Goal: Task Accomplishment & Management: Manage account settings

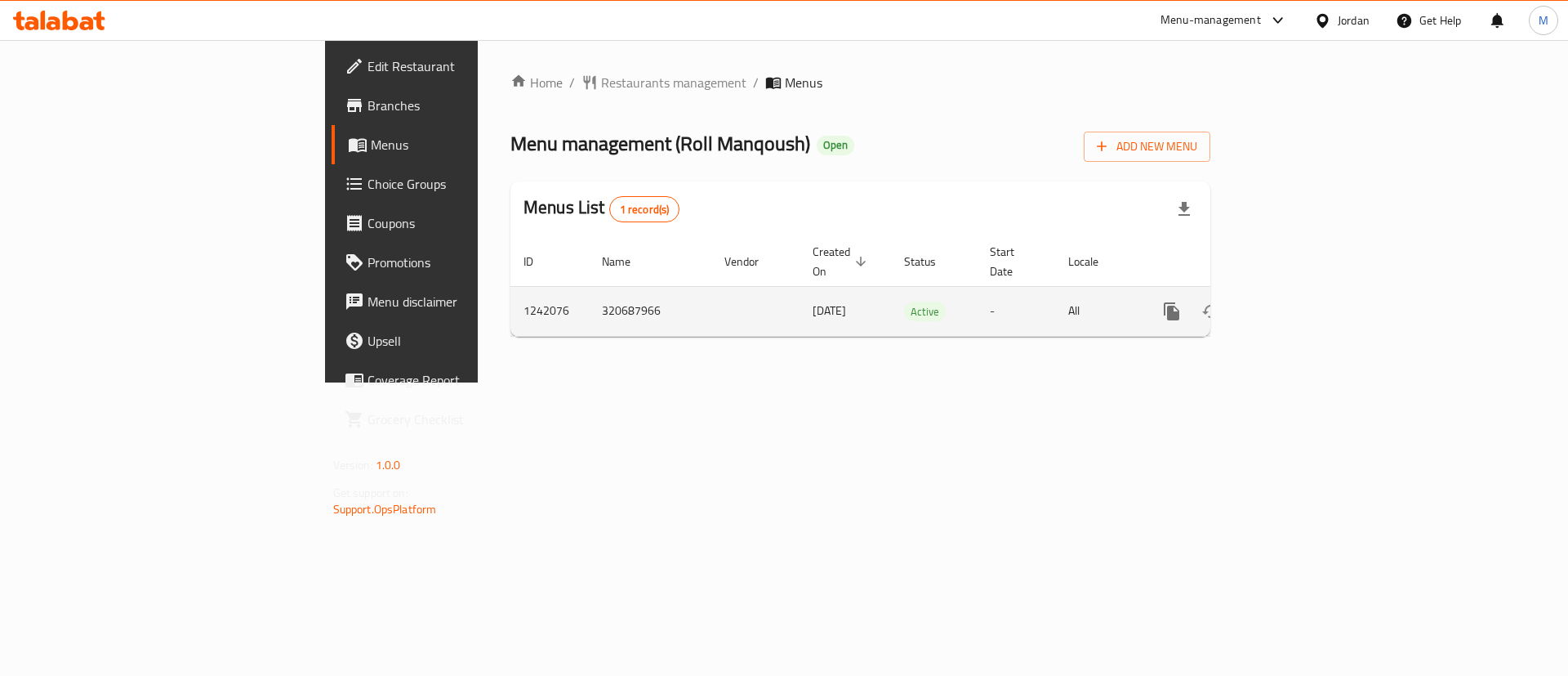
click at [1299, 301] on icon "enhanced table" at bounding box center [1289, 311] width 20 height 20
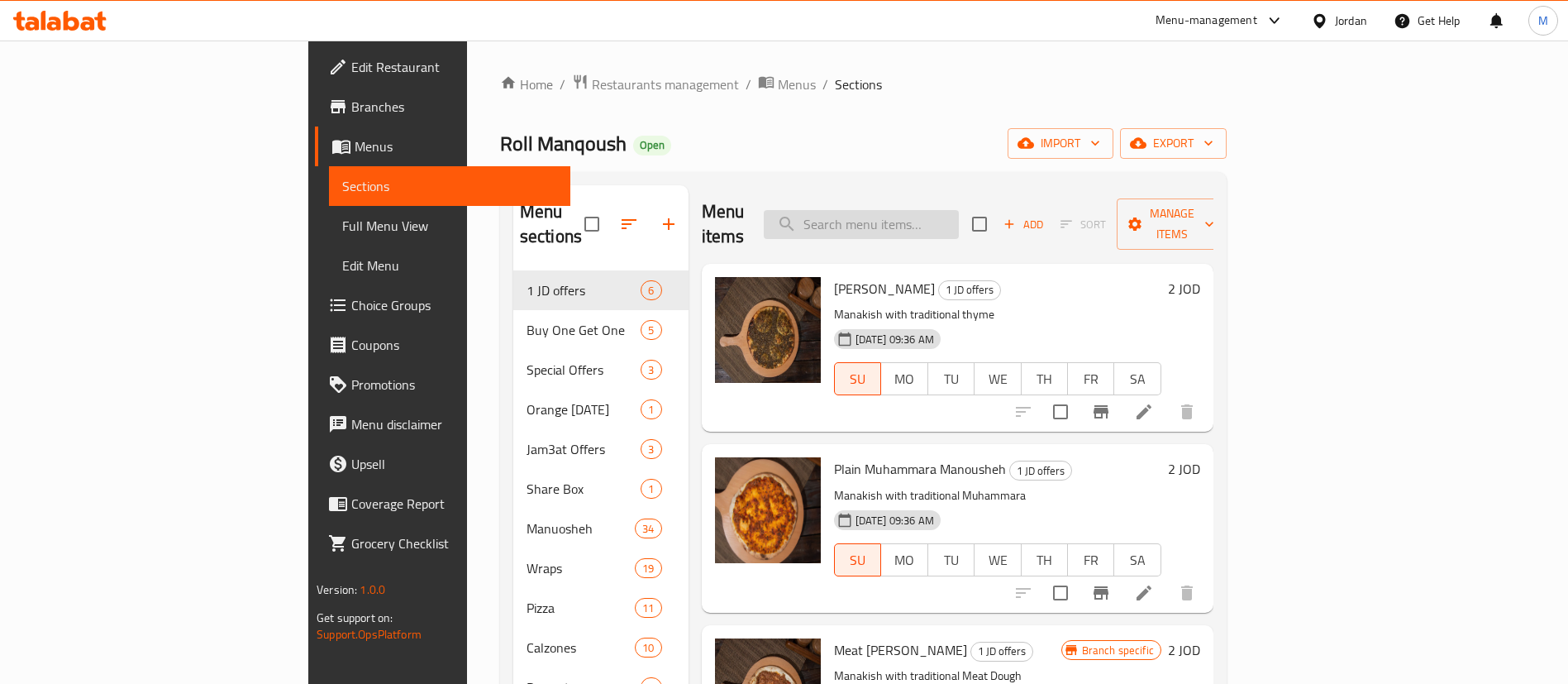
click at [959, 212] on input "search" at bounding box center [861, 224] width 195 height 29
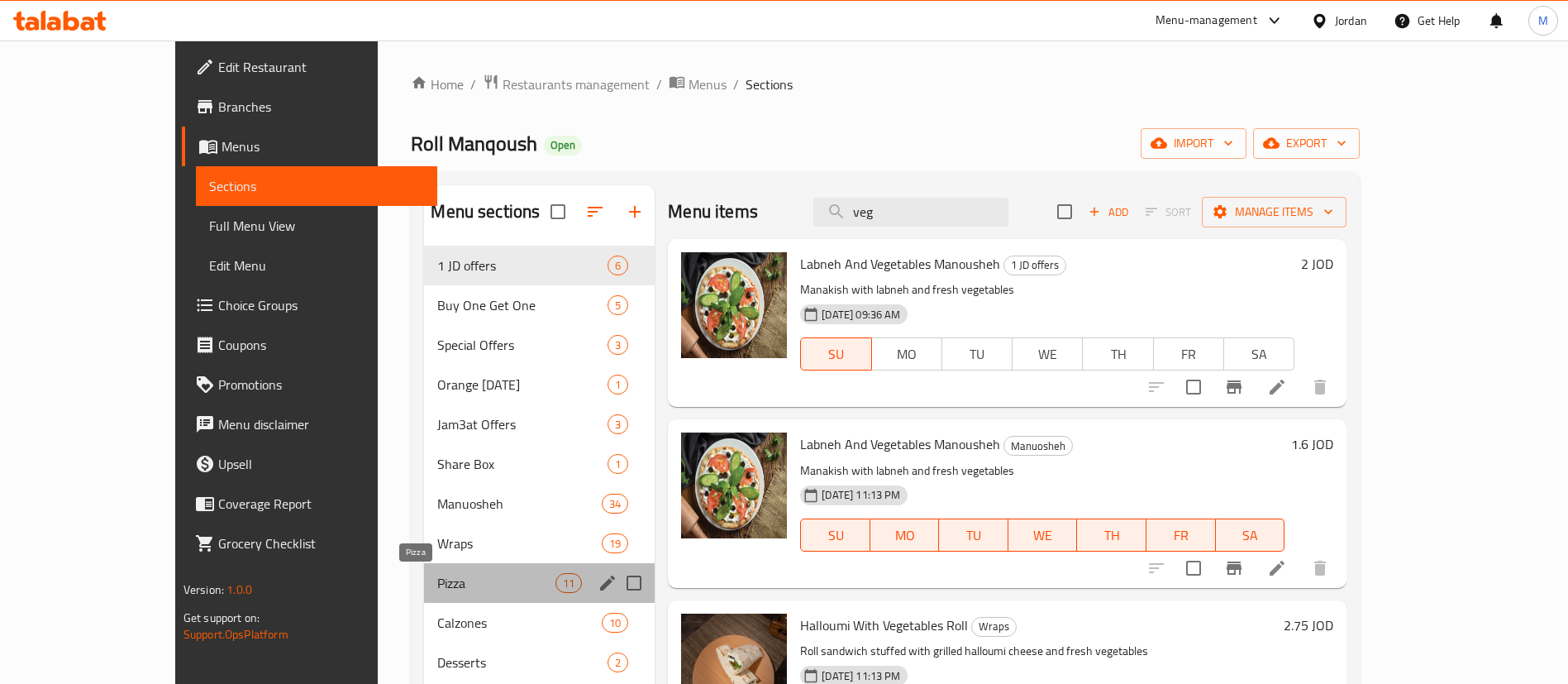
click at [437, 582] on span "Pizza" at bounding box center [497, 583] width 118 height 20
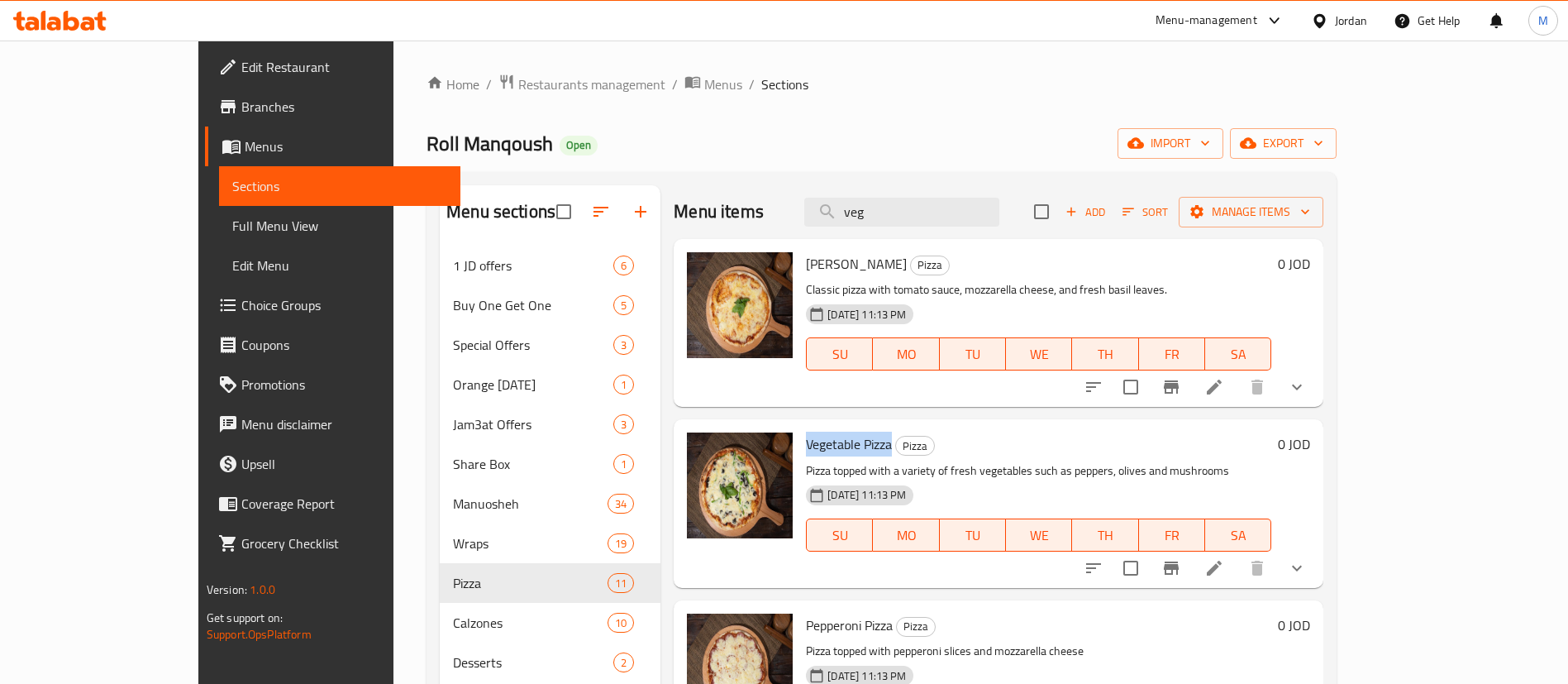
drag, startPoint x: 754, startPoint y: 442, endPoint x: 842, endPoint y: 440, distance: 88.0
click at [842, 440] on div "Vegetable Pizza Pizza Pizza topped with a variety of fresh vegetables such as p…" at bounding box center [1038, 503] width 478 height 155
copy span "Vegetable Pizza"
click at [941, 215] on input "veg" at bounding box center [901, 212] width 195 height 29
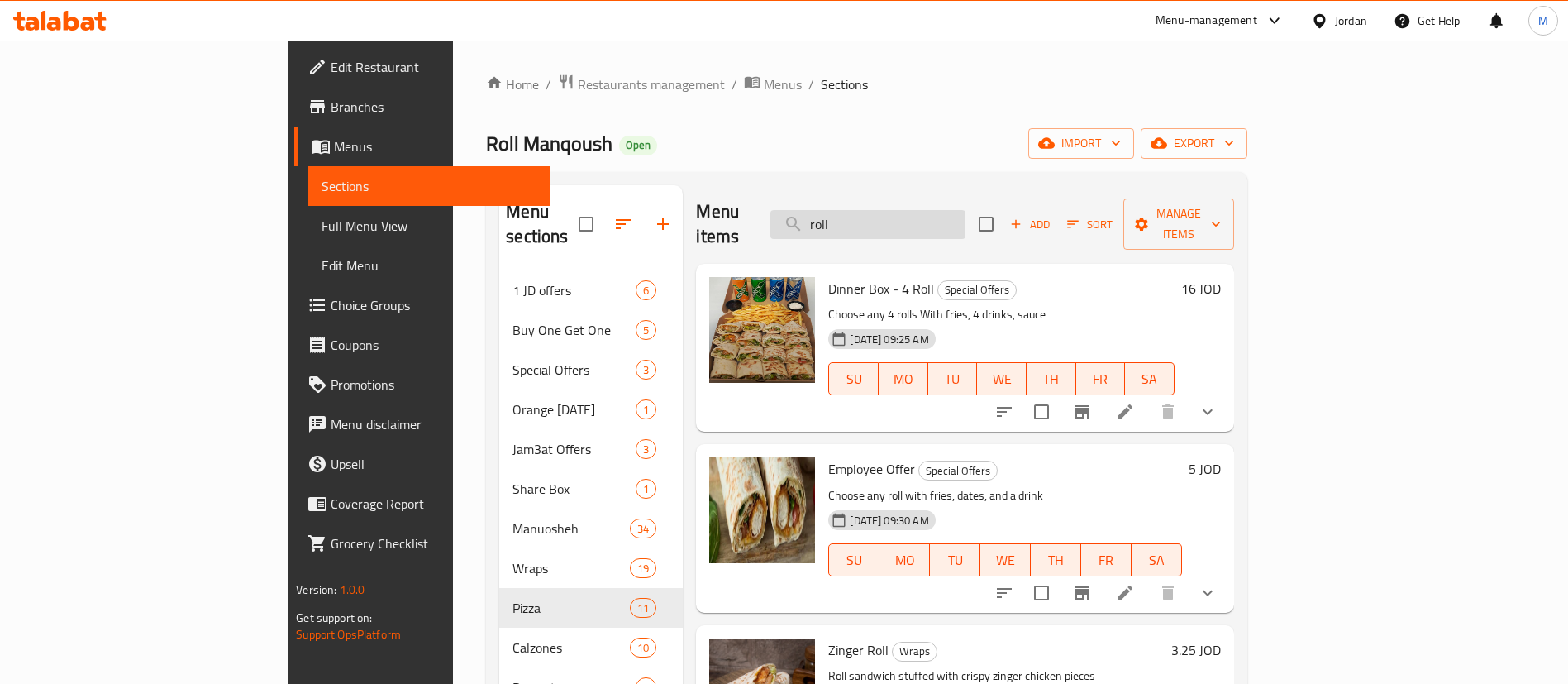
click at [965, 210] on input "roll" at bounding box center [868, 224] width 195 height 29
click at [951, 210] on input "roll" at bounding box center [868, 224] width 195 height 29
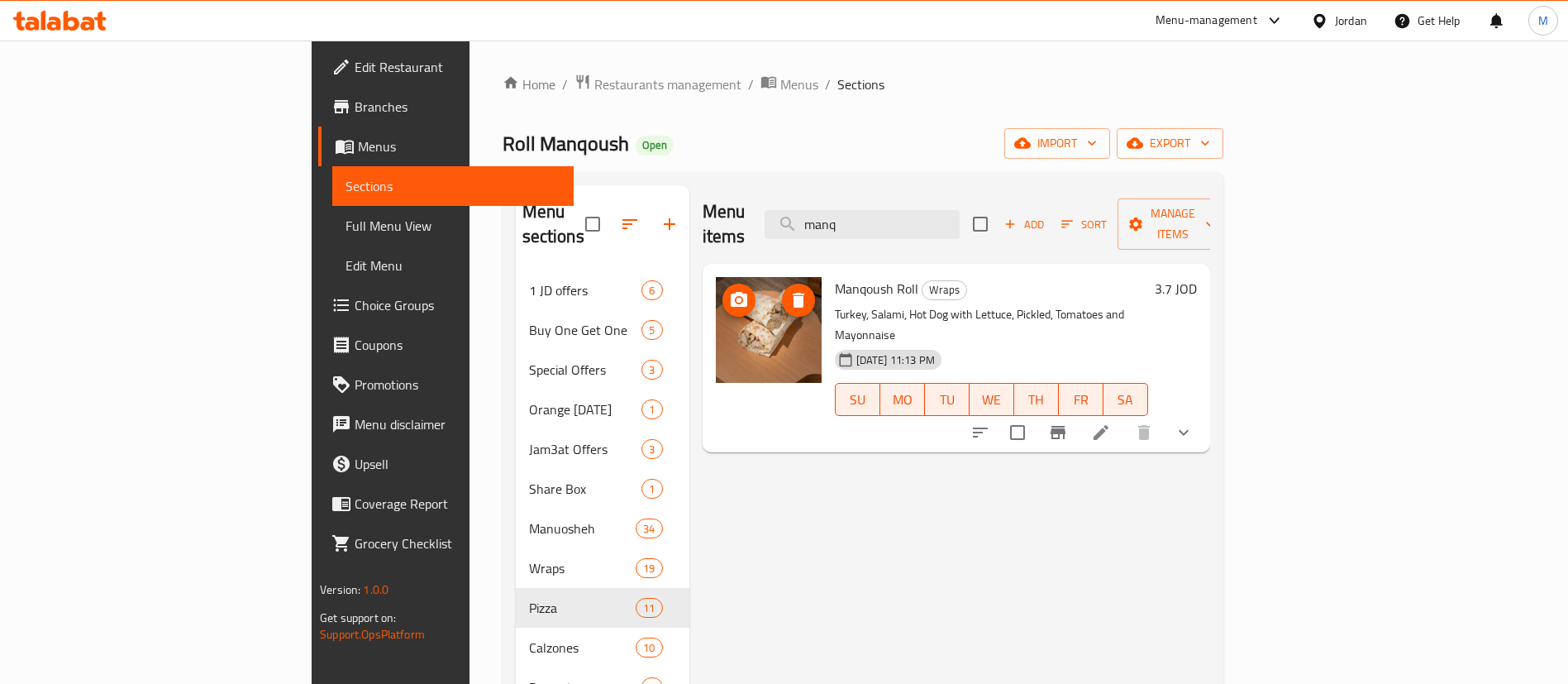
type input "manq"
drag, startPoint x: 759, startPoint y: 260, endPoint x: 843, endPoint y: 268, distance: 84.4
click at [843, 277] on h6 "Manqoush Roll Wraps" at bounding box center [991, 289] width 313 height 23
copy h6 "Manqoush Roll"
click at [594, 79] on span "Restaurants management" at bounding box center [667, 84] width 147 height 20
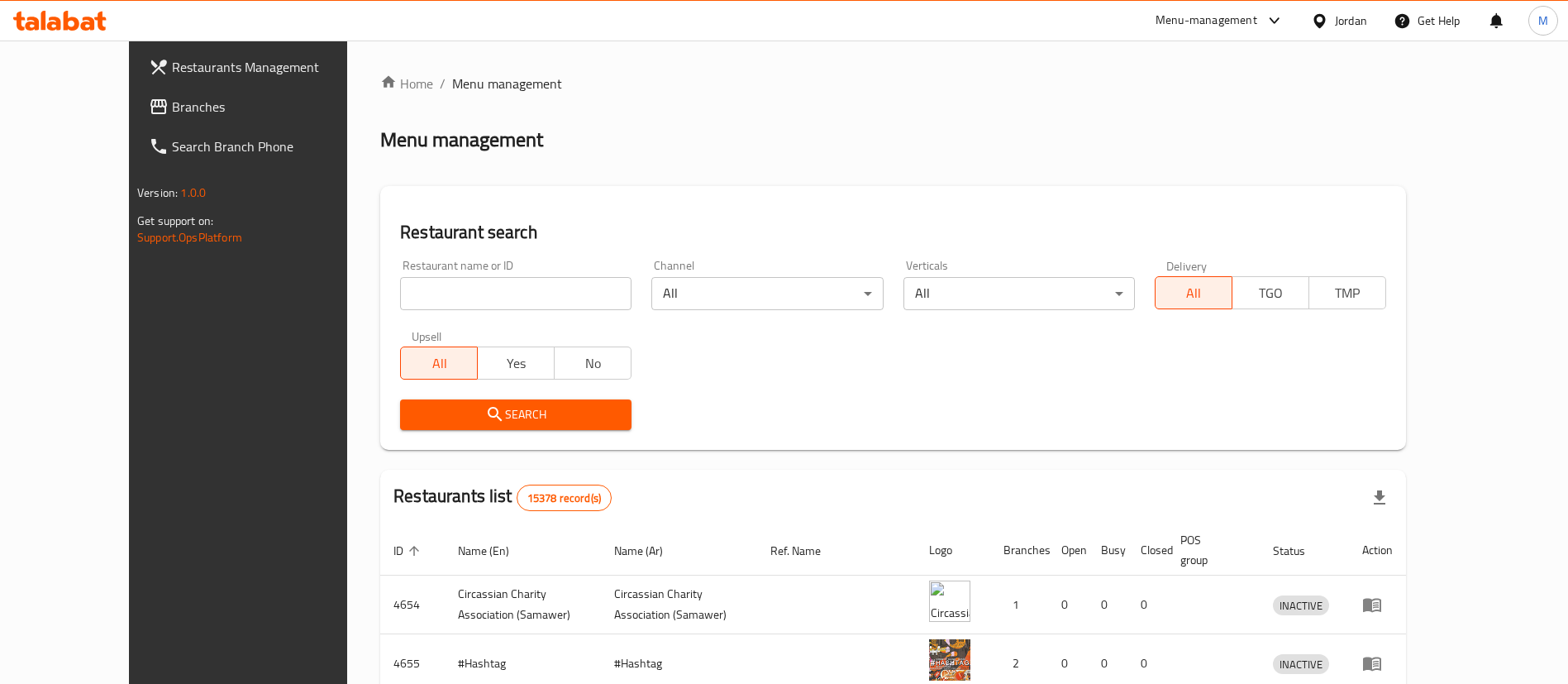
click at [460, 289] on input "search" at bounding box center [516, 293] width 231 height 33
type input "bab alr"
click button "Search" at bounding box center [516, 415] width 231 height 31
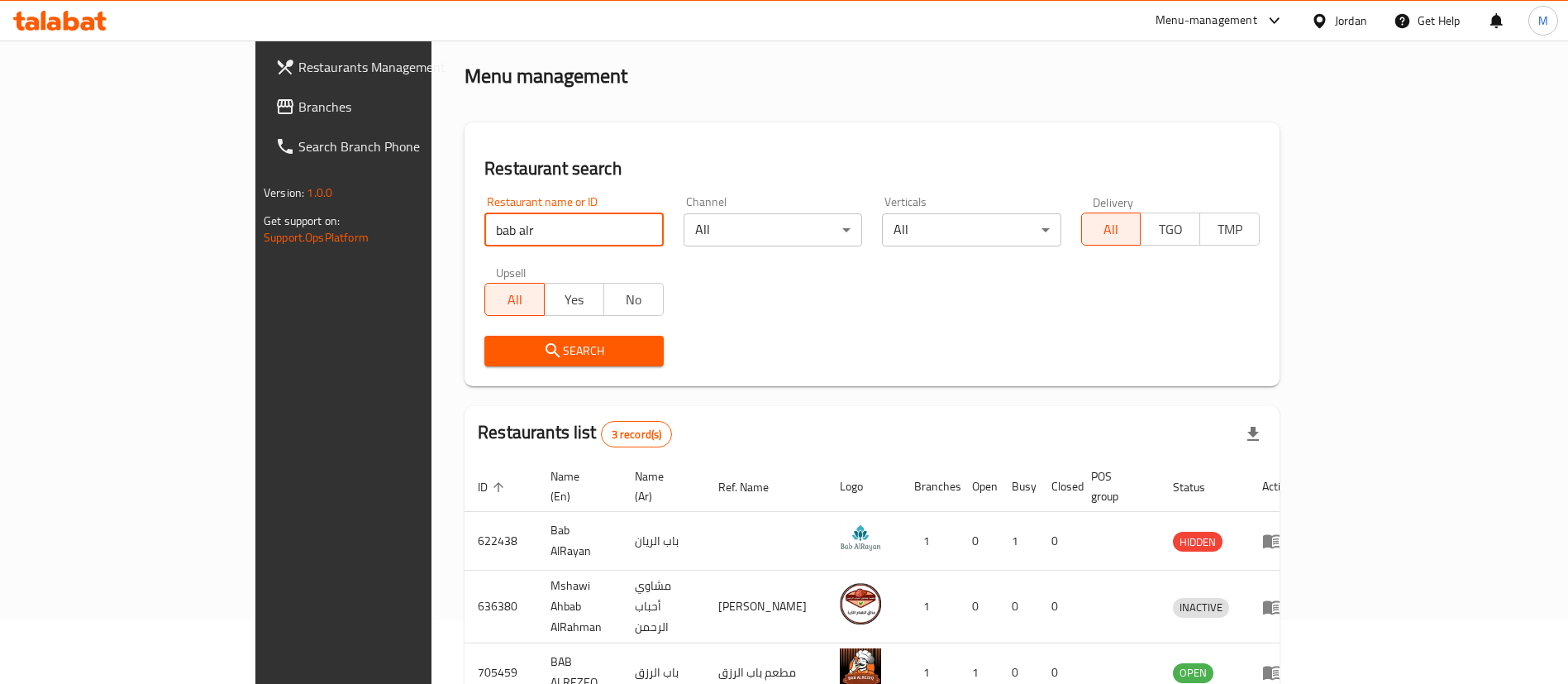
scroll to position [139, 0]
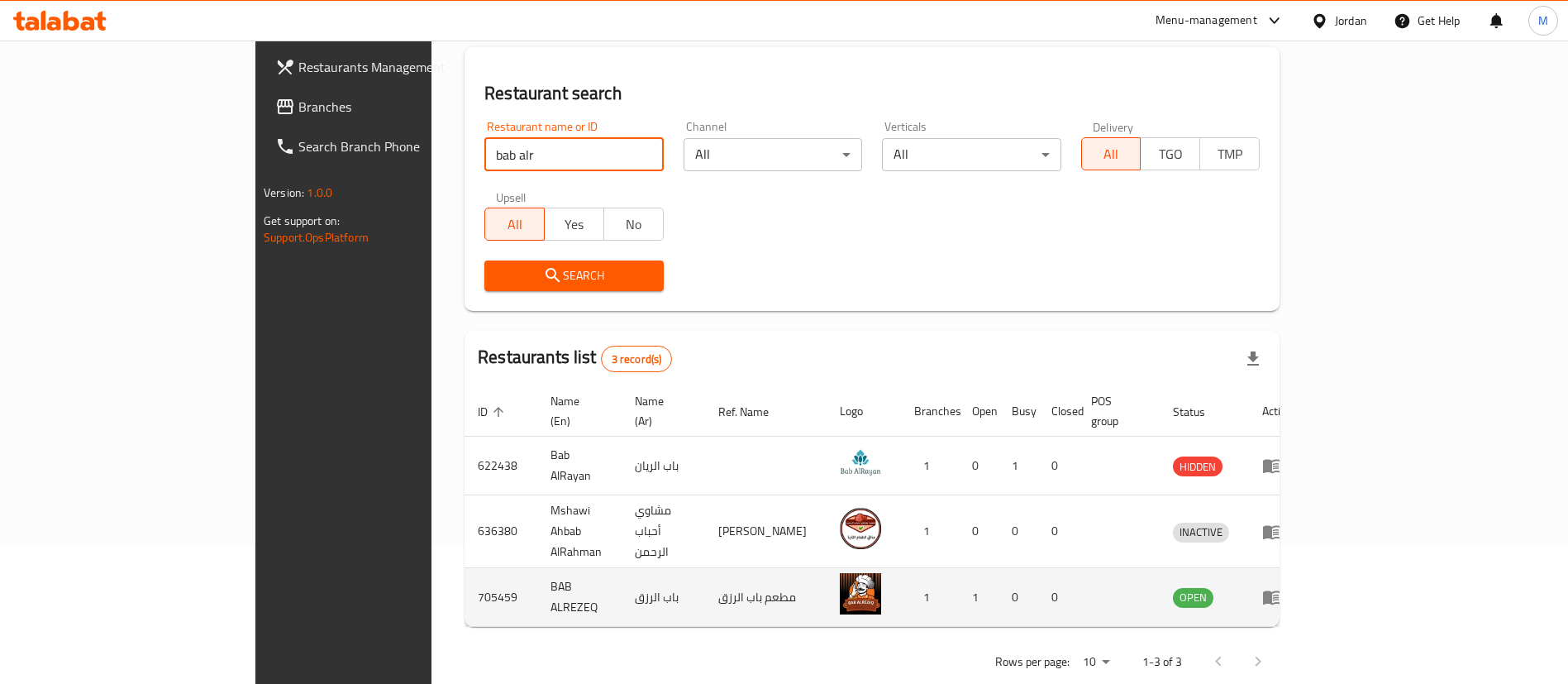
click at [1281, 591] on icon "enhanced table" at bounding box center [1271, 598] width 18 height 14
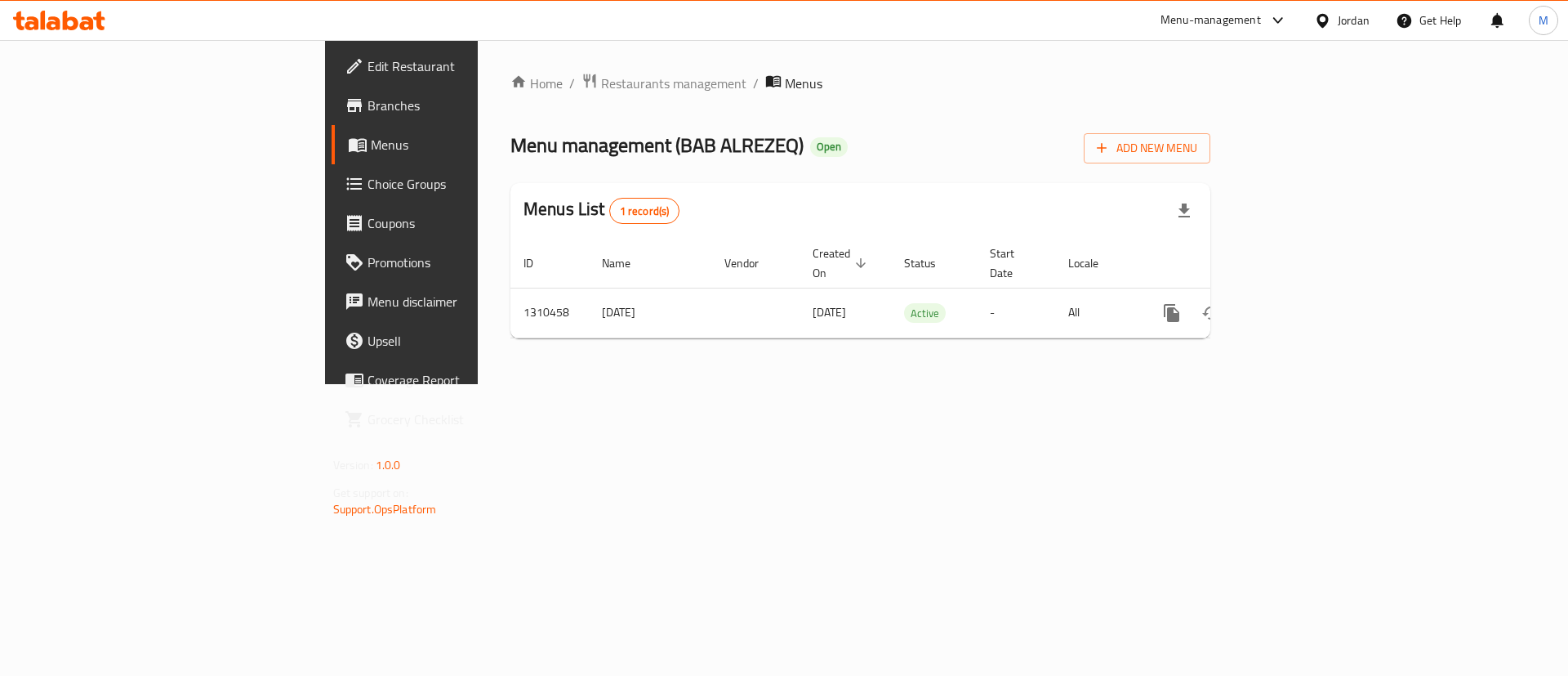
click at [367, 112] on span "Branches" at bounding box center [470, 105] width 207 height 20
click at [331, 118] on link "Branches" at bounding box center [459, 106] width 256 height 40
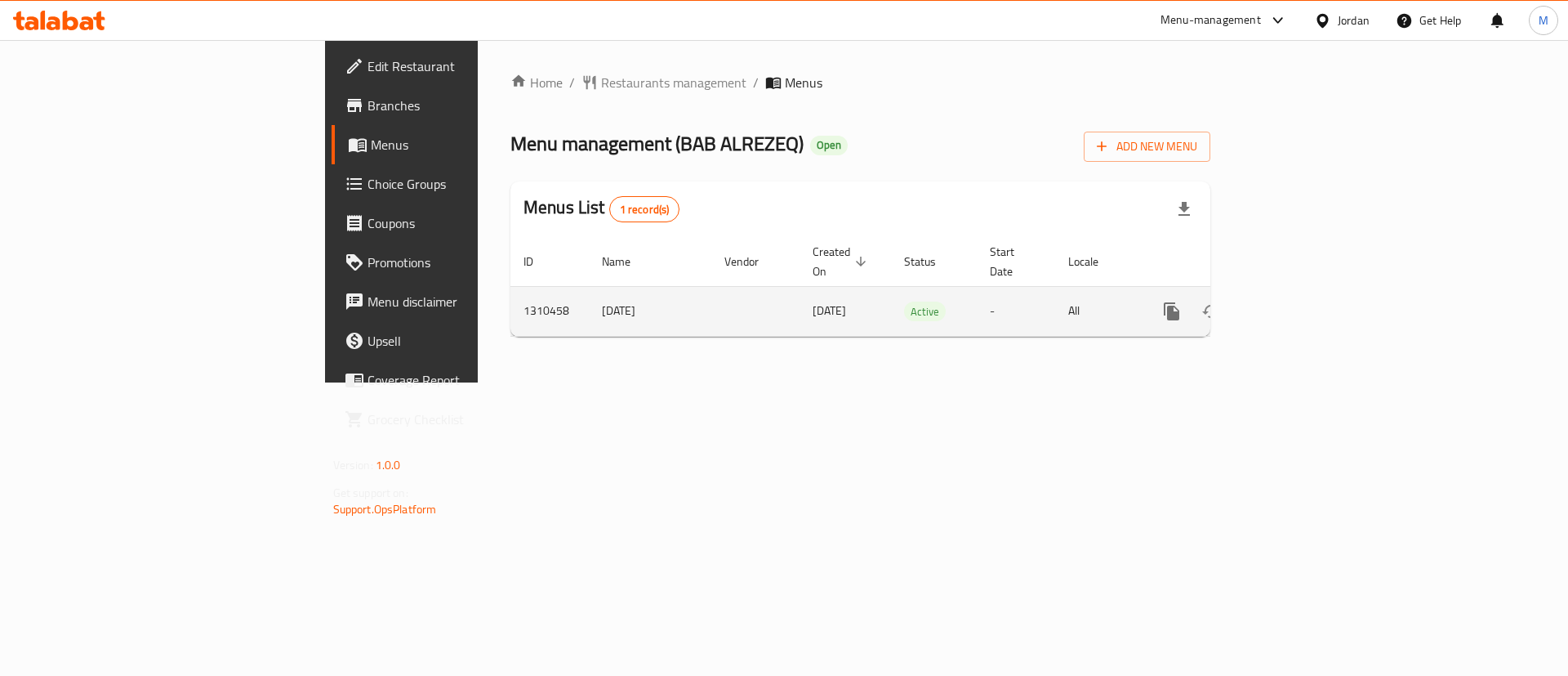
click at [1309, 296] on link "enhanced table" at bounding box center [1290, 312] width 40 height 40
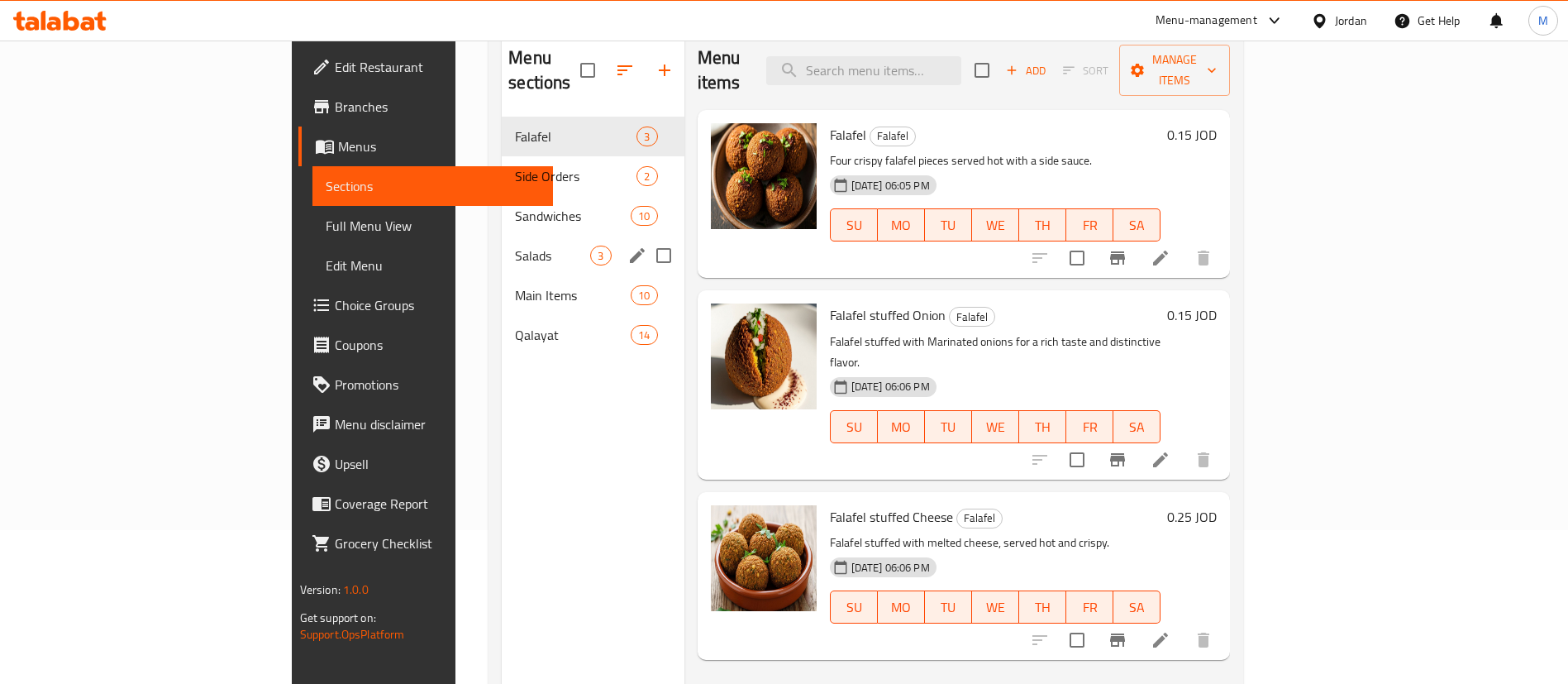
scroll to position [108, 0]
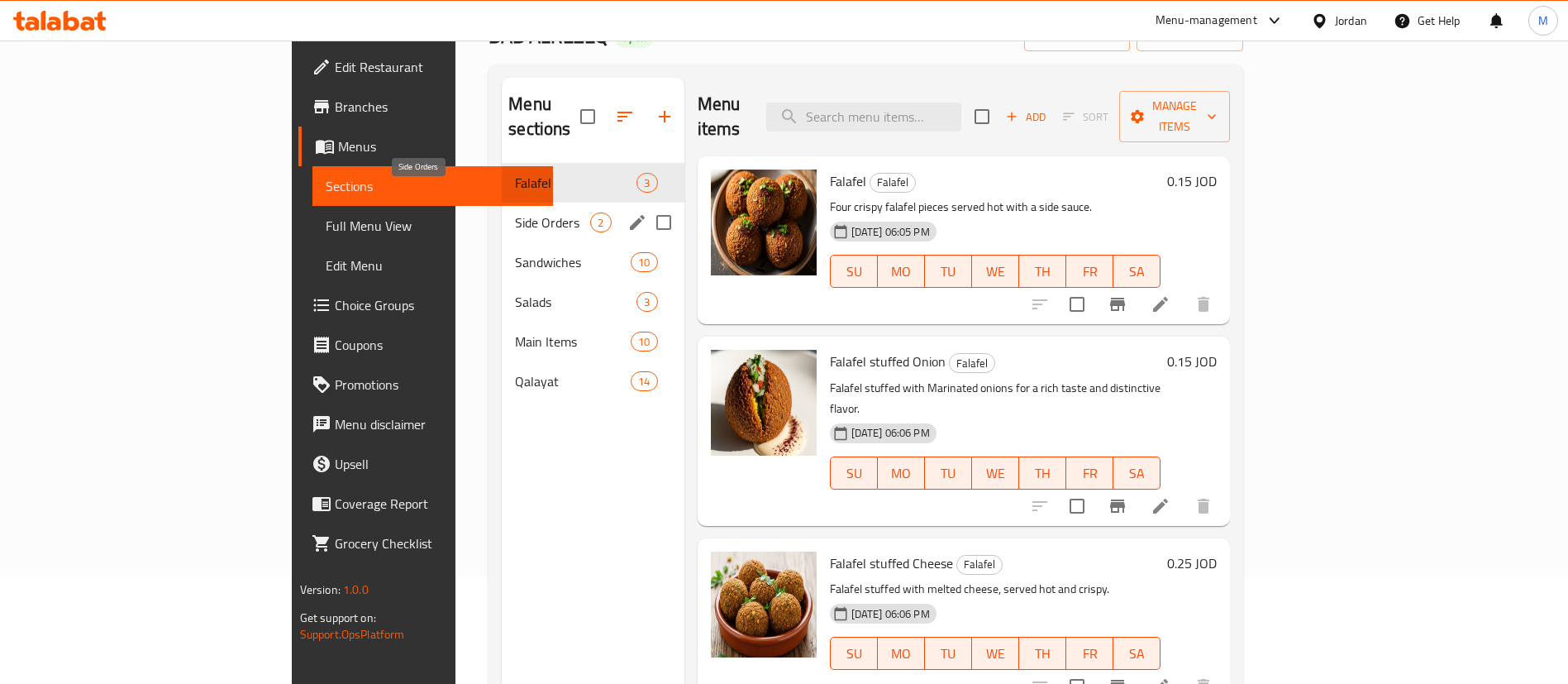
click at [515, 212] on span "Side Orders" at bounding box center [552, 222] width 75 height 20
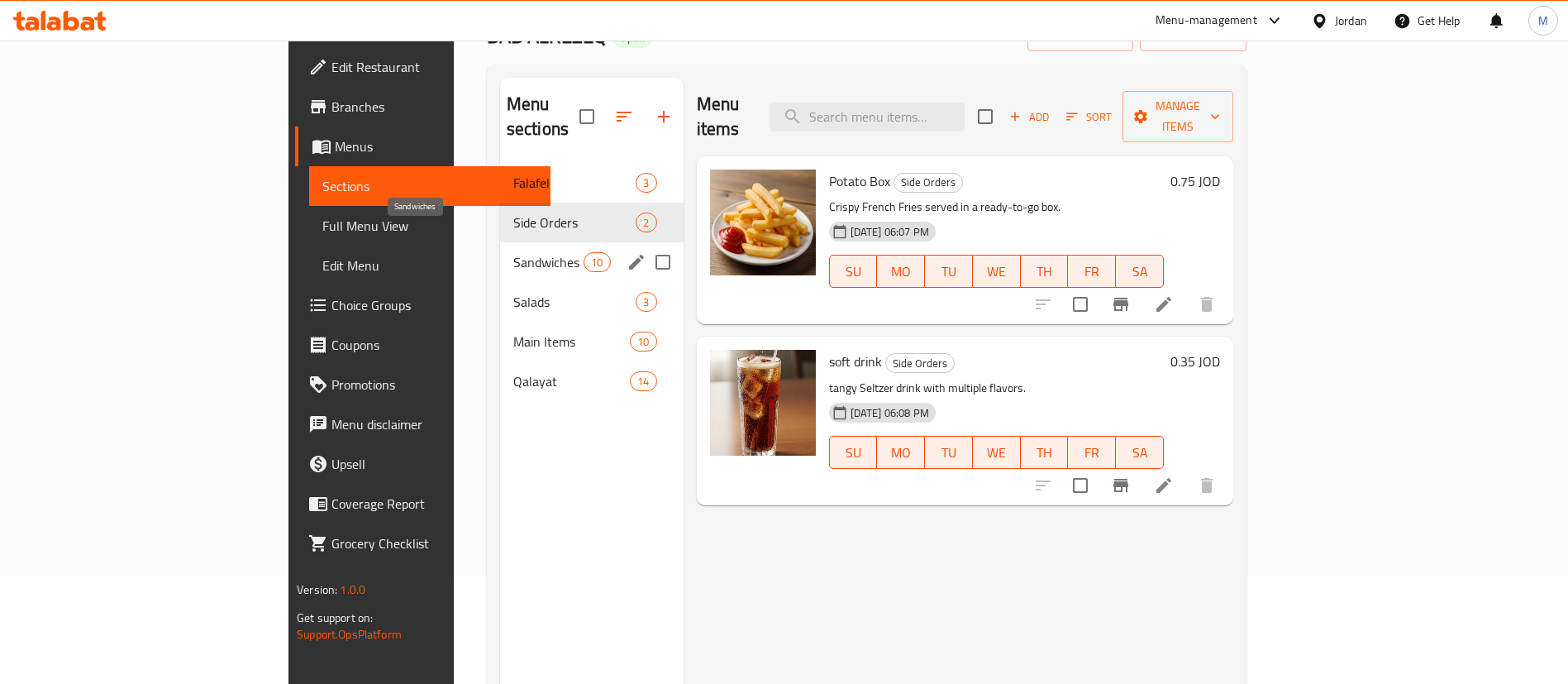
click at [513, 252] on span "Sandwiches" at bounding box center [548, 262] width 71 height 20
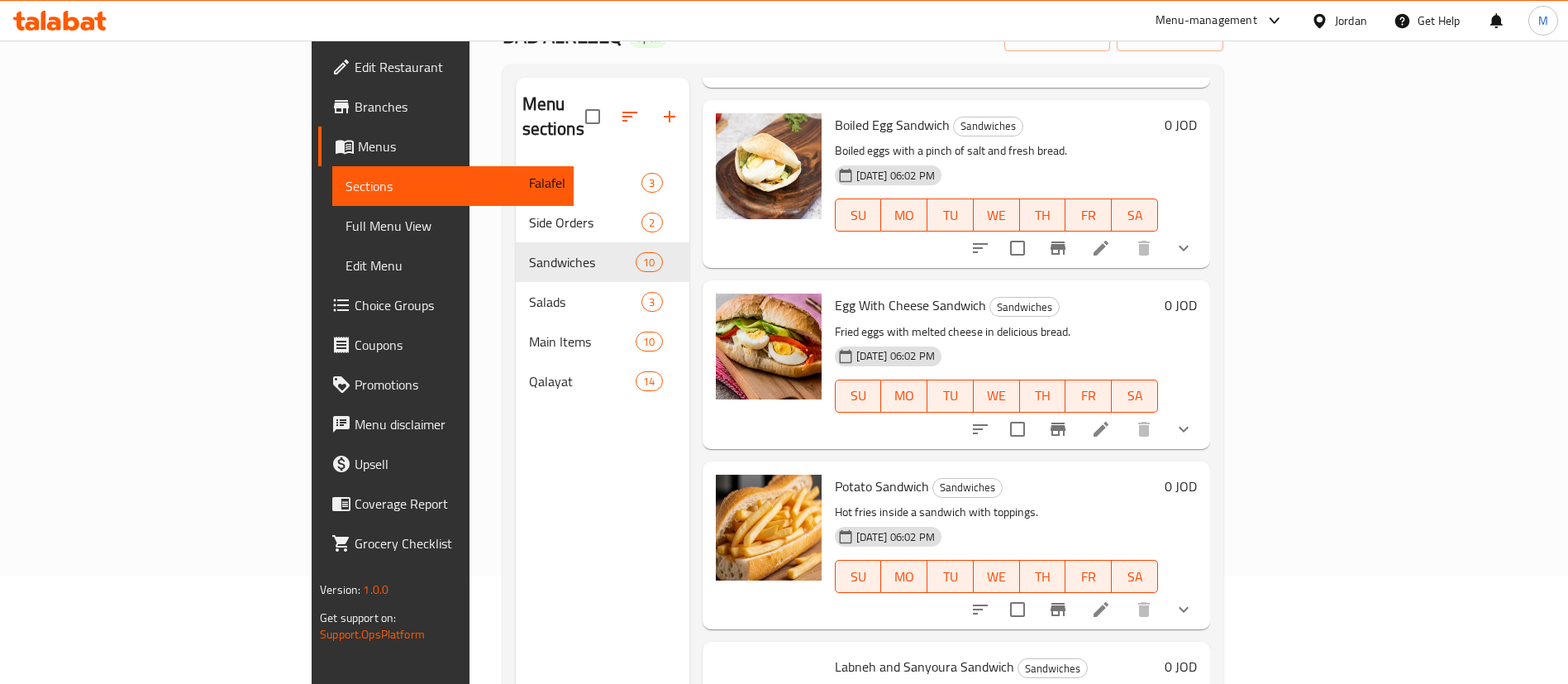
scroll to position [1165, 0]
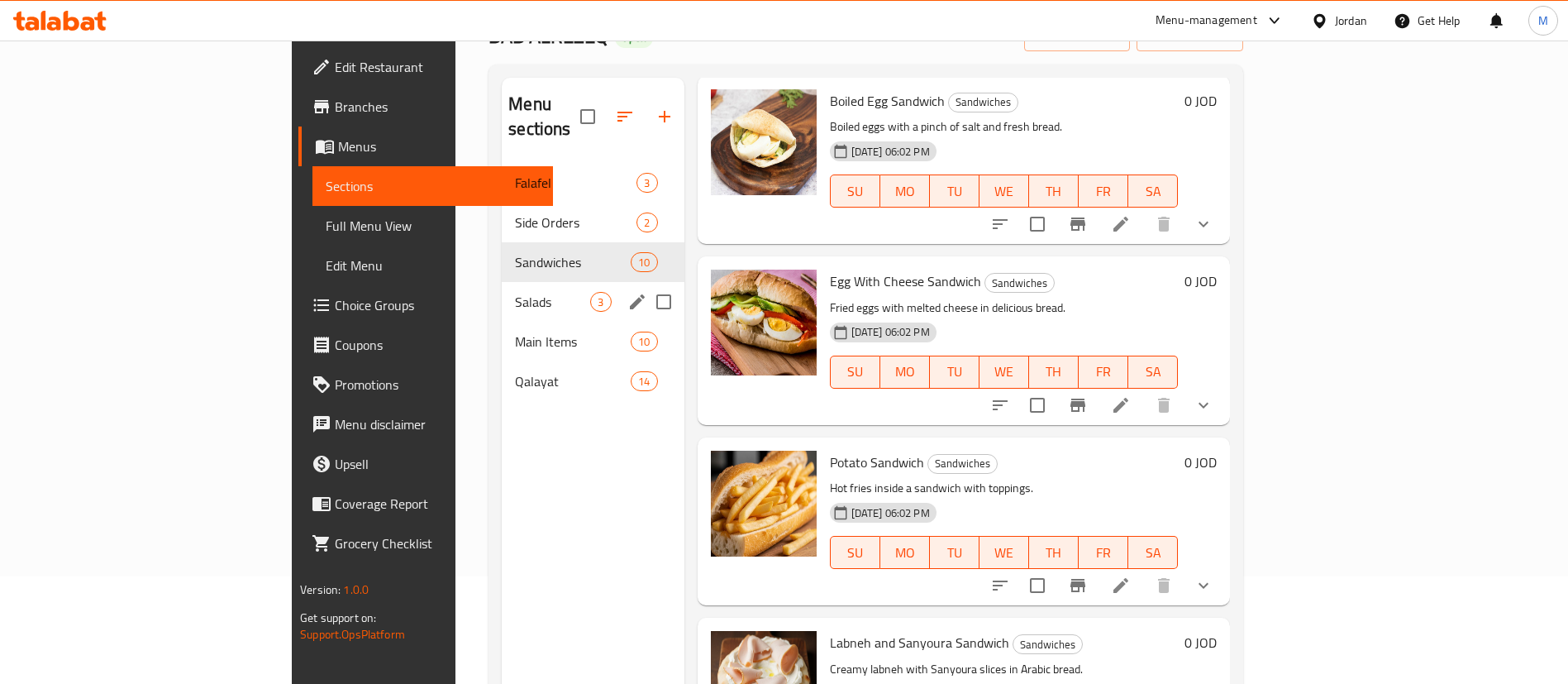
click at [515, 292] on span "Salads" at bounding box center [552, 302] width 75 height 20
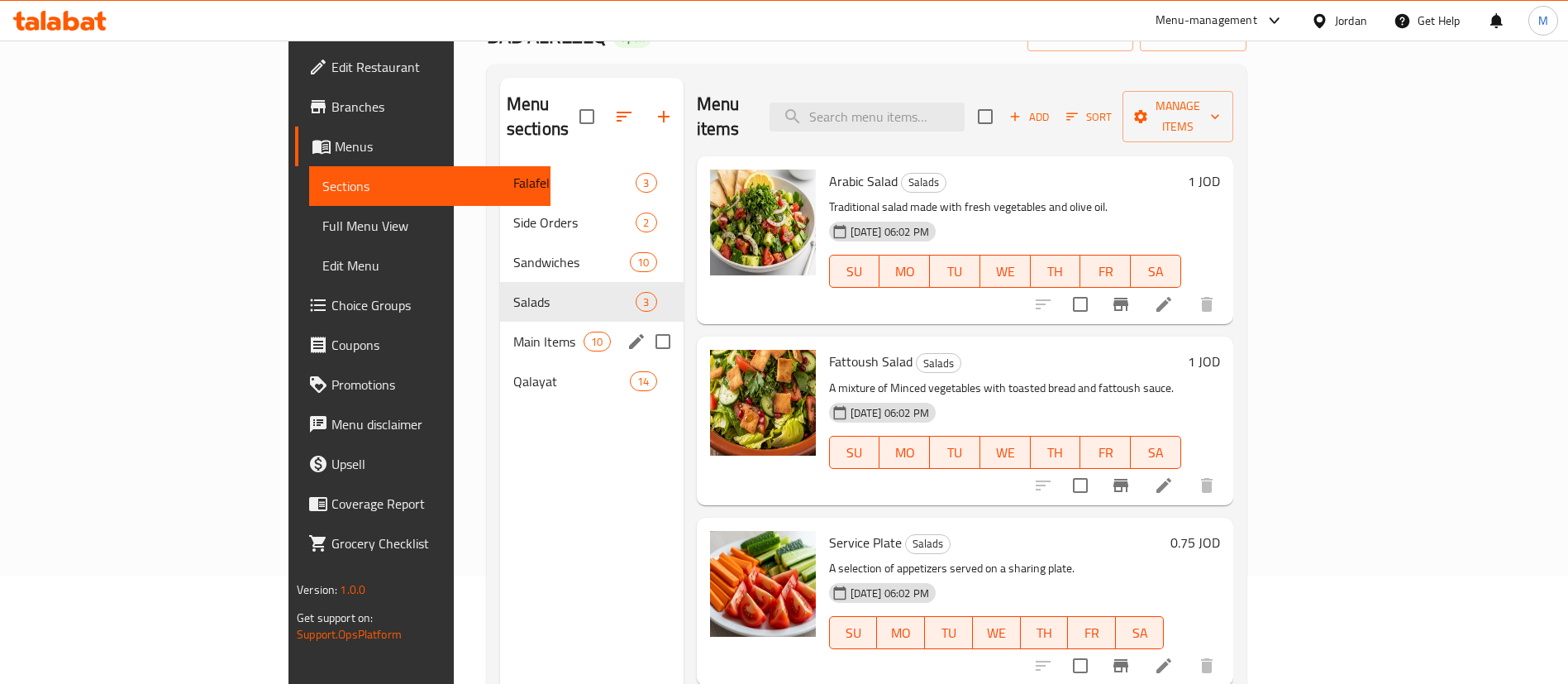
click at [513, 331] on span "Main Items" at bounding box center [548, 341] width 71 height 20
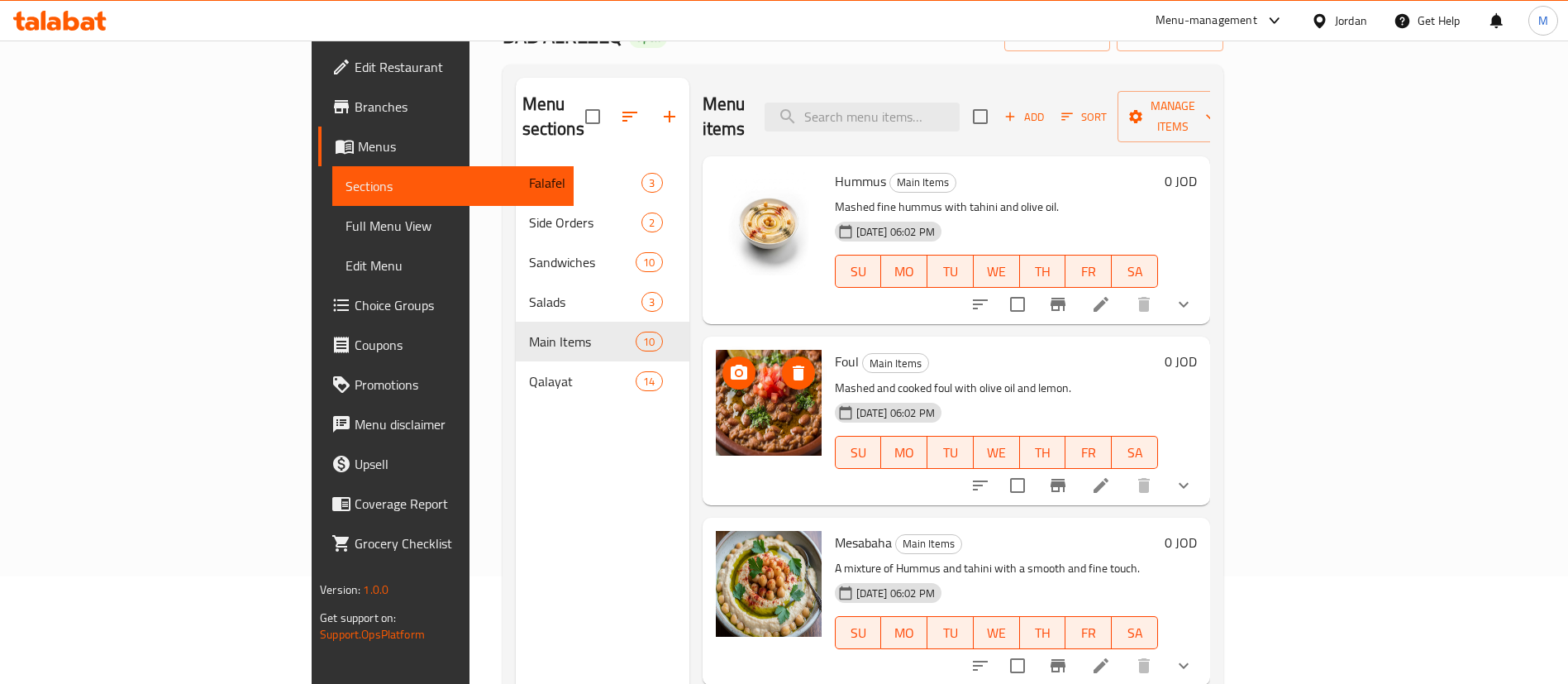
scroll to position [372, 0]
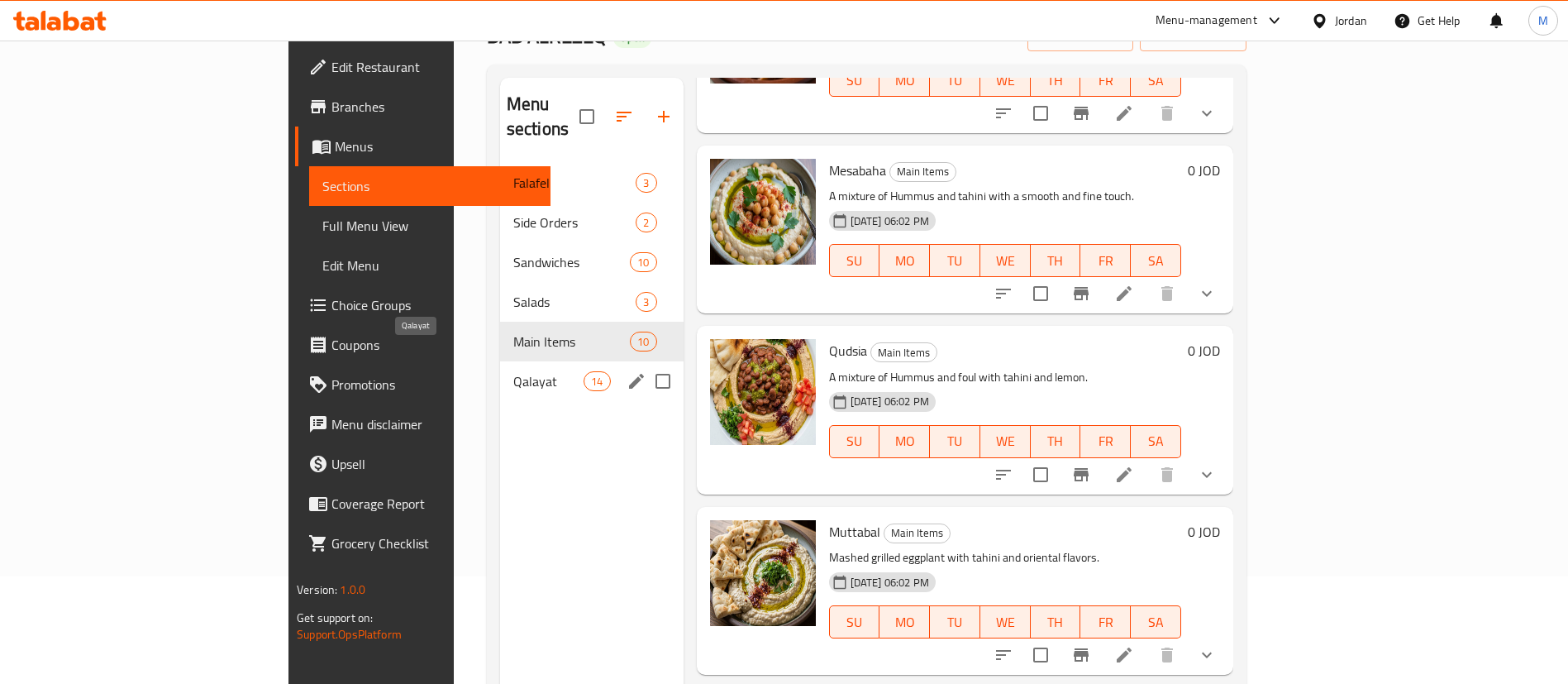
click at [513, 372] on span "Qalayat" at bounding box center [548, 381] width 71 height 20
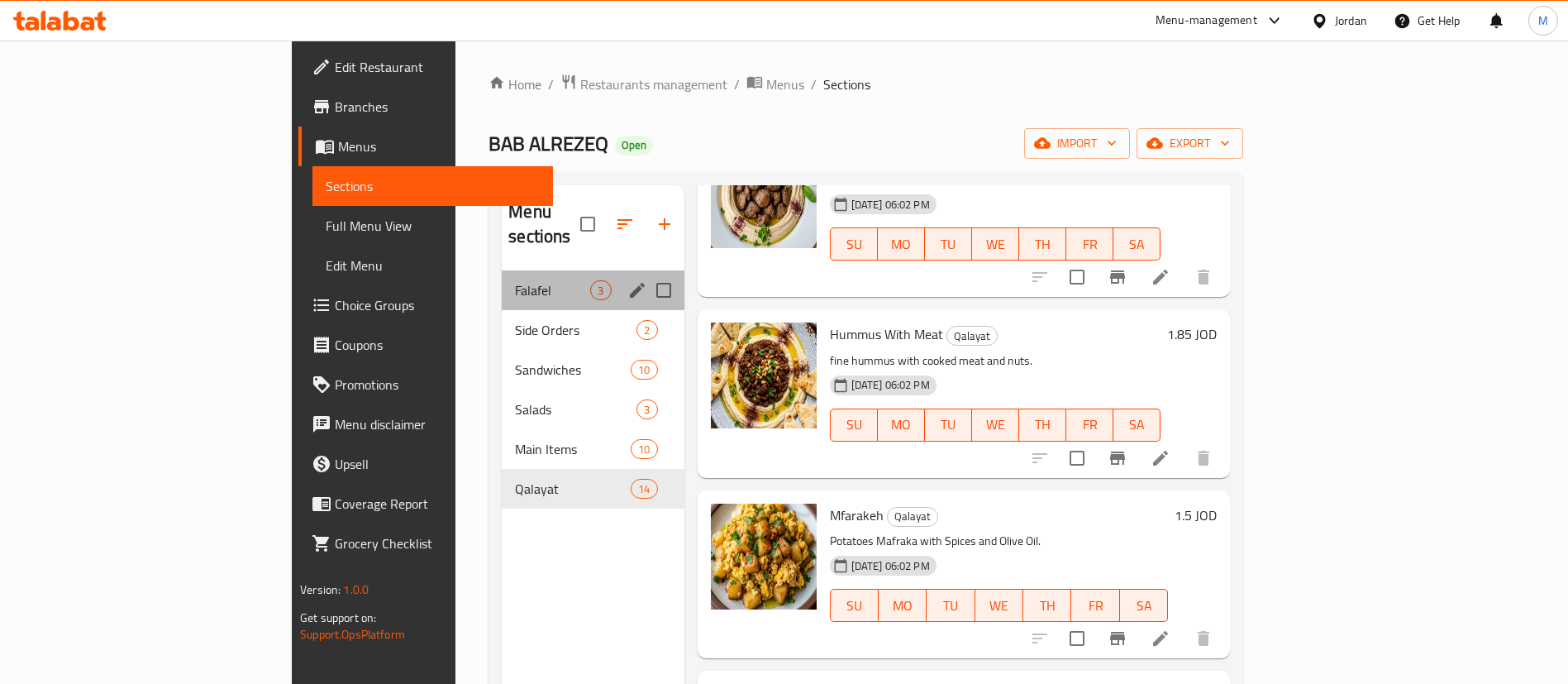
click at [501, 280] on div "Falafel 3" at bounding box center [592, 290] width 181 height 40
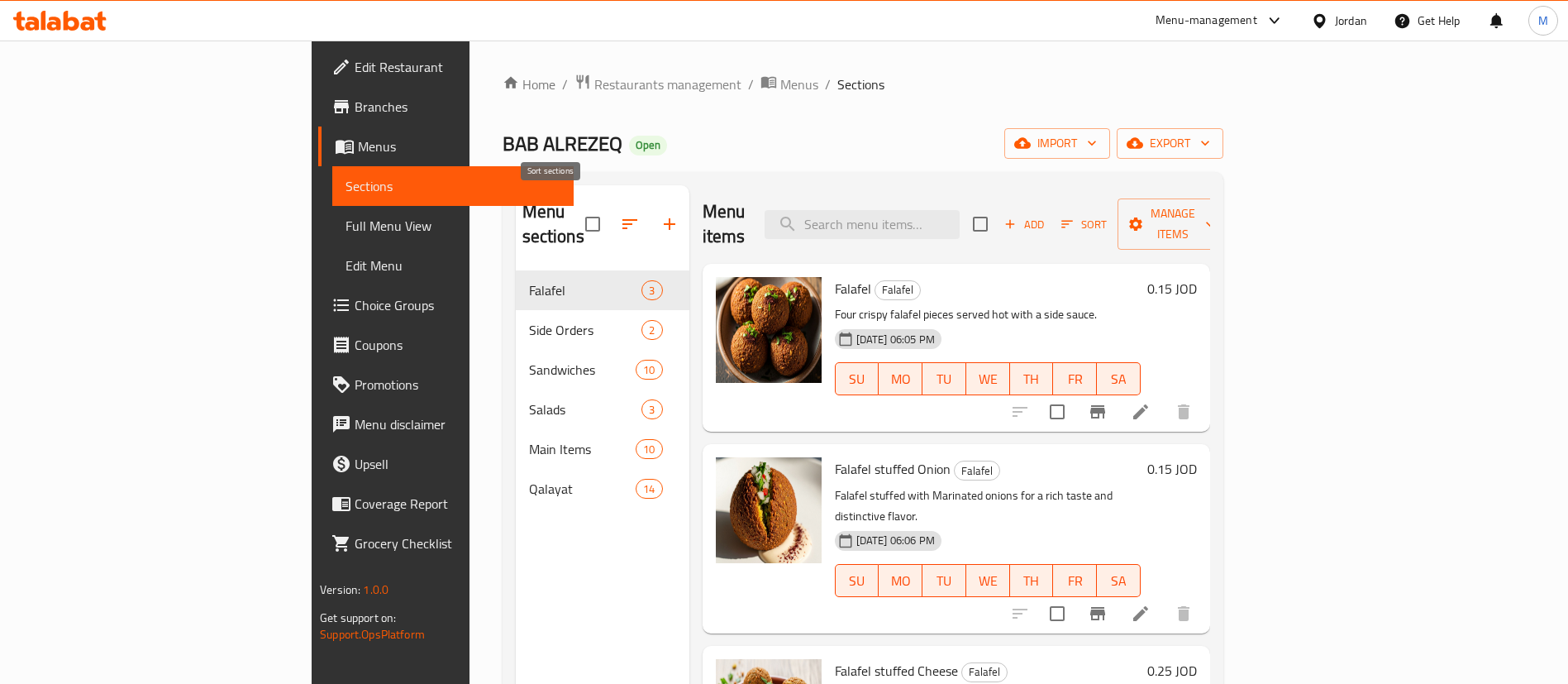
click at [620, 218] on icon "button" at bounding box center [629, 224] width 20 height 20
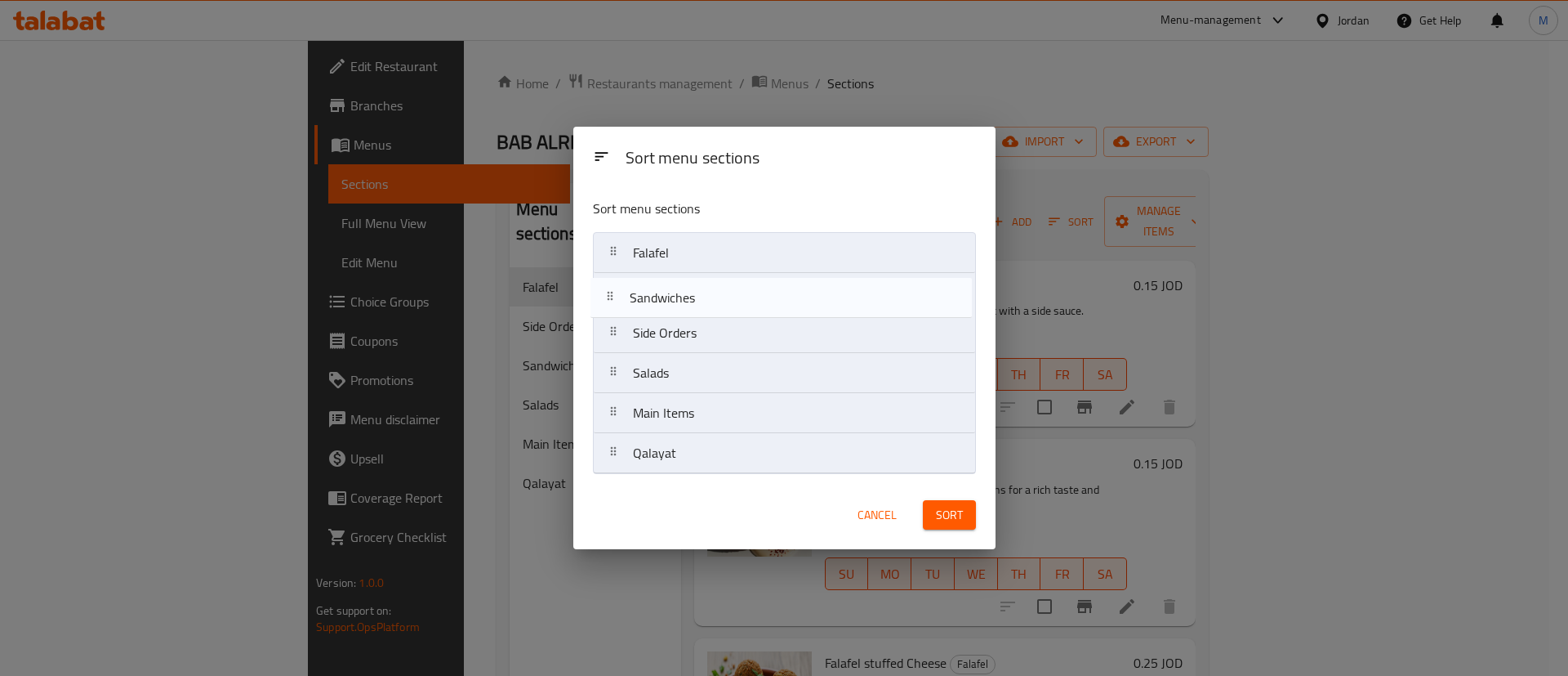
drag, startPoint x: 809, startPoint y: 339, endPoint x: 801, endPoint y: 300, distance: 39.8
click at [801, 300] on nav "Falafel Side Orders Sandwiches Salads Main Items Qalayat" at bounding box center [784, 353] width 383 height 242
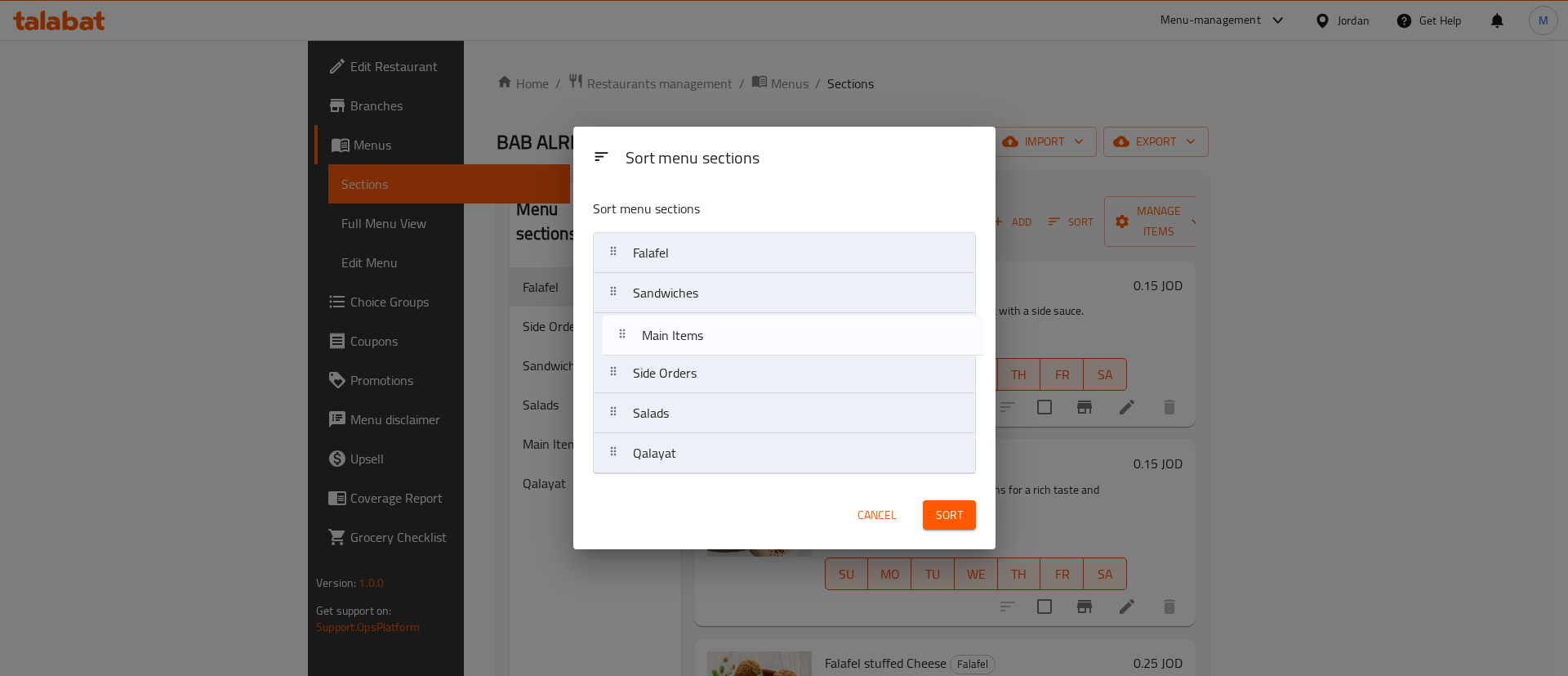
drag, startPoint x: 792, startPoint y: 412, endPoint x: 798, endPoint y: 324, distance: 88.2
click at [798, 324] on nav "Falafel Sandwiches Side Orders Salads Main Items Qalayat" at bounding box center [784, 353] width 383 height 242
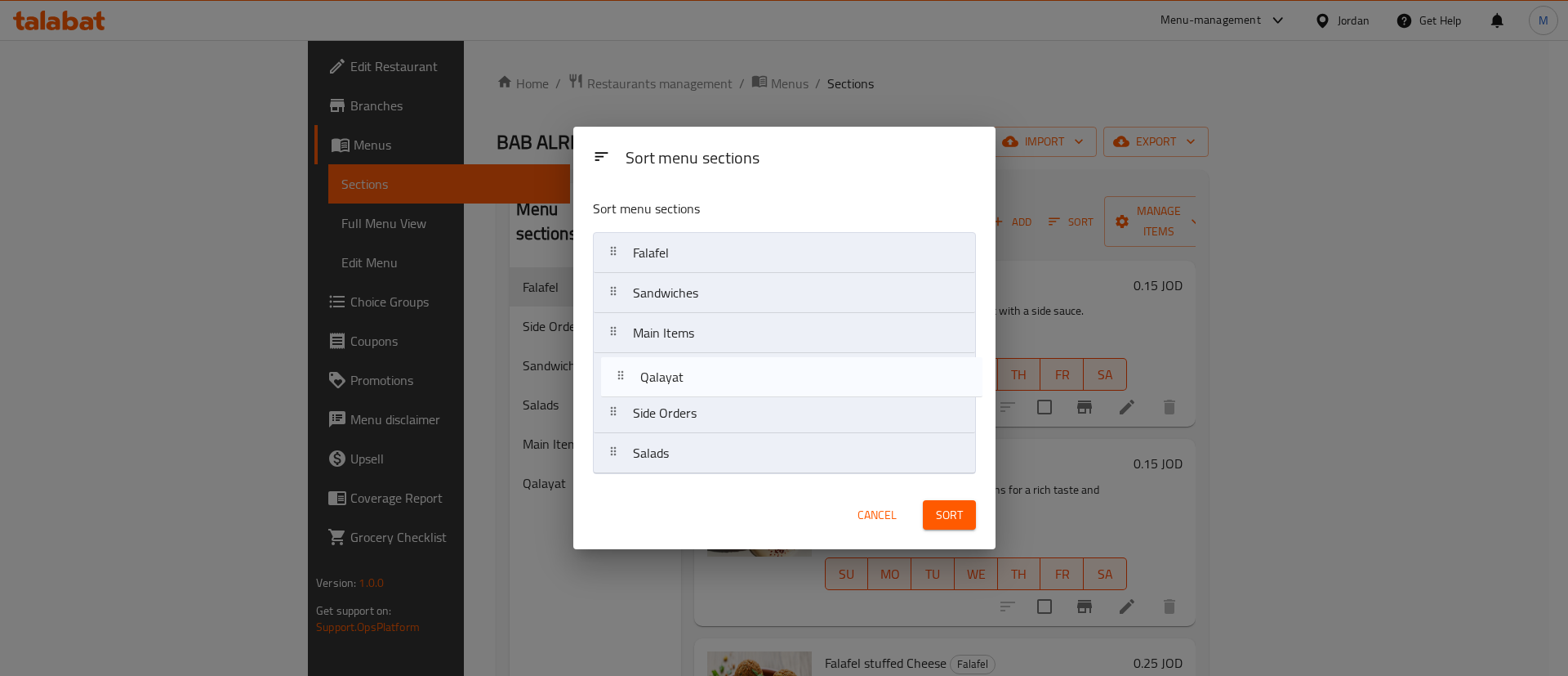
drag, startPoint x: 782, startPoint y: 426, endPoint x: 789, endPoint y: 371, distance: 55.4
click at [789, 371] on nav "Falafel Sandwiches Main Items Side Orders Salads Qalayat" at bounding box center [784, 353] width 383 height 242
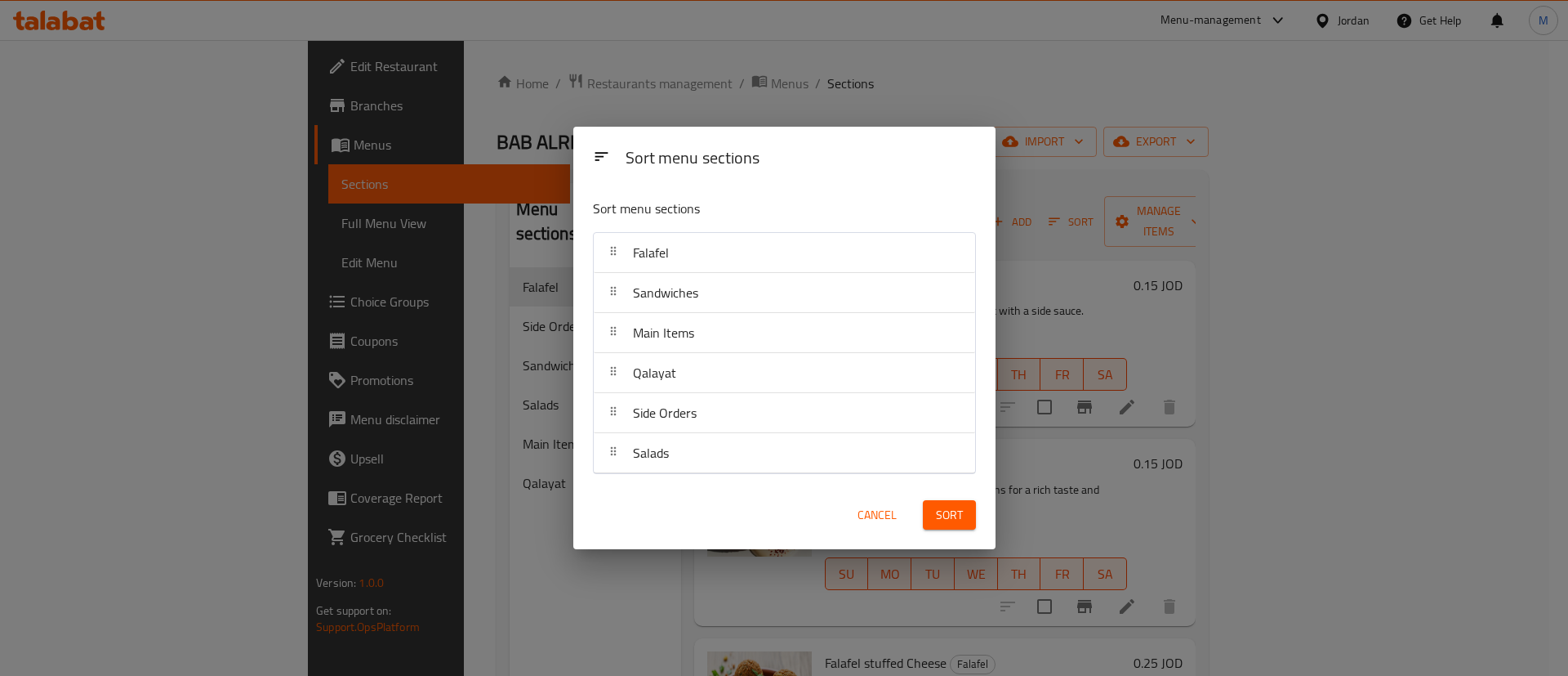
drag, startPoint x: 936, startPoint y: 514, endPoint x: 897, endPoint y: 514, distance: 39.0
click at [938, 514] on span "Sort" at bounding box center [949, 515] width 27 height 21
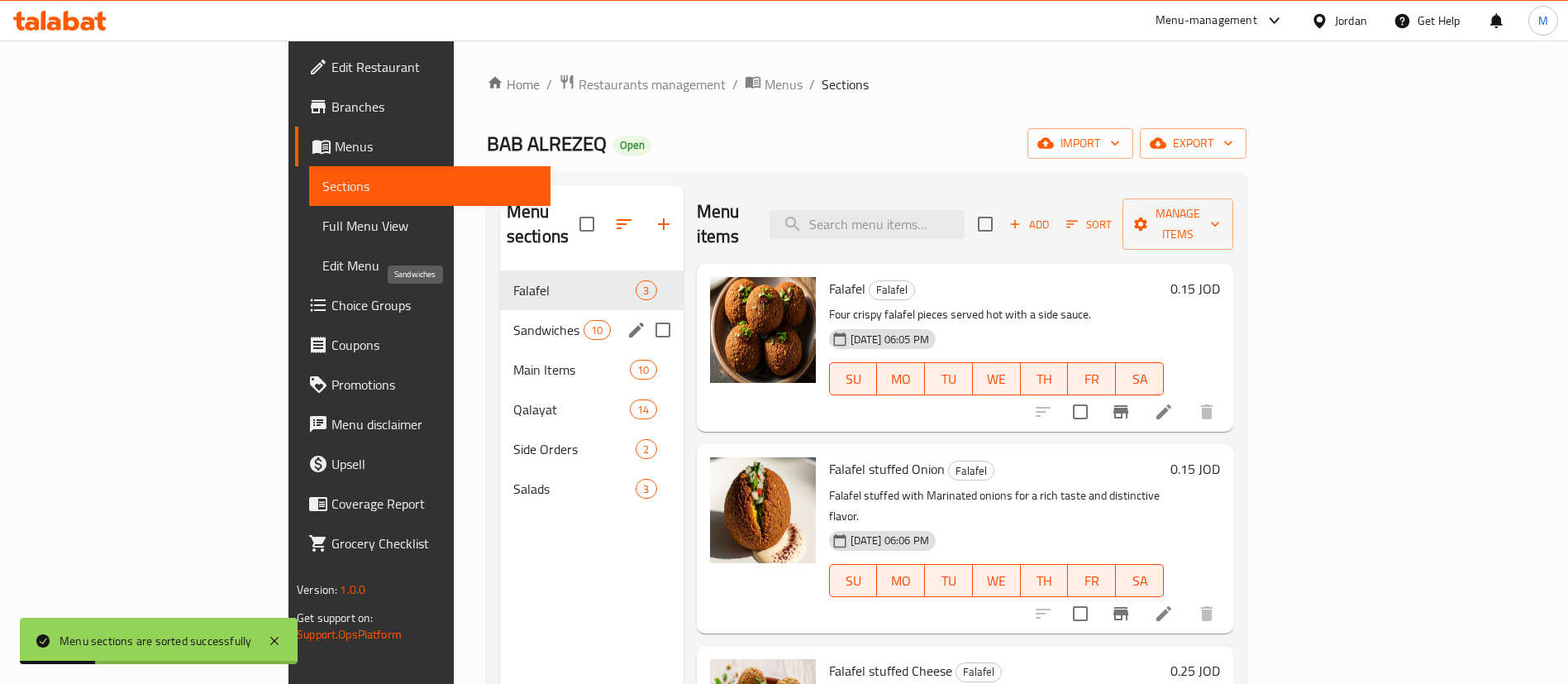
click at [513, 320] on span "Sandwiches" at bounding box center [548, 330] width 71 height 20
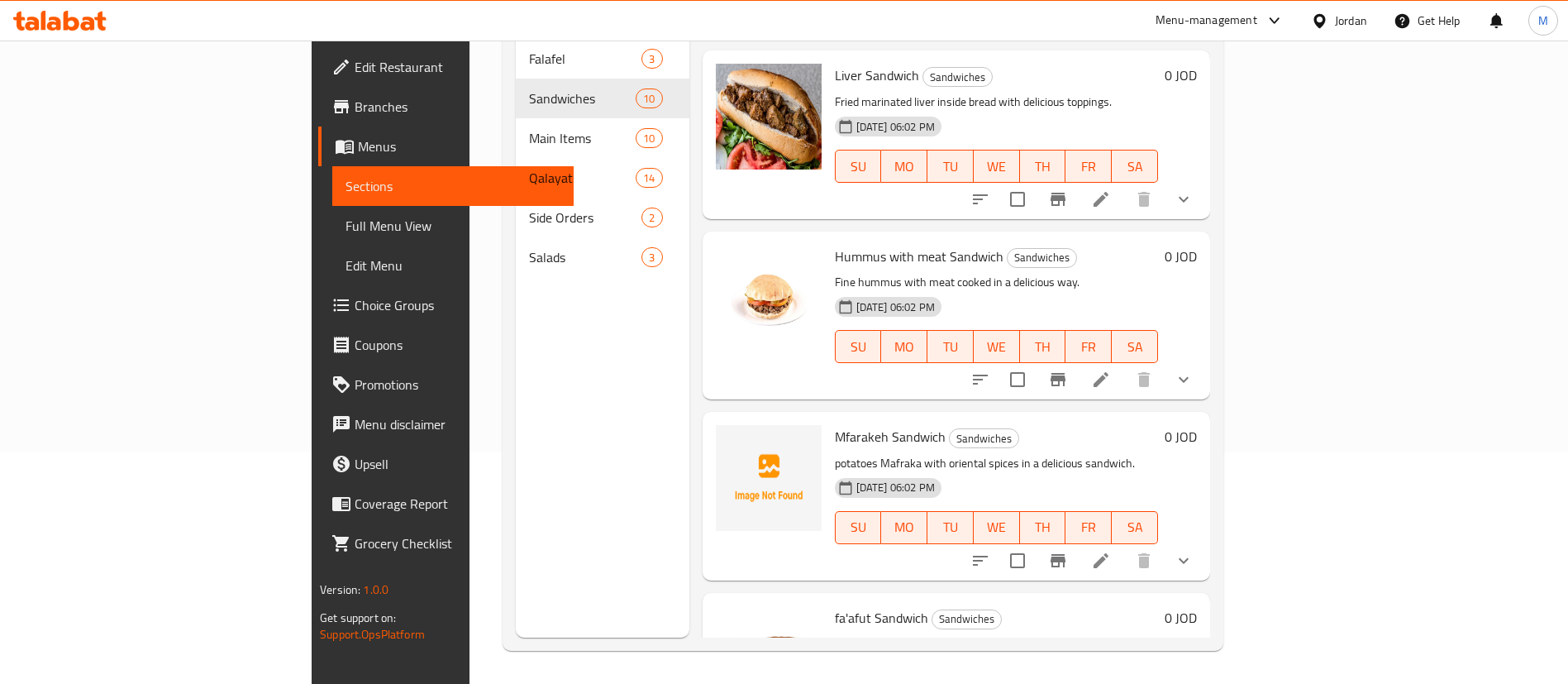
scroll to position [48, 0]
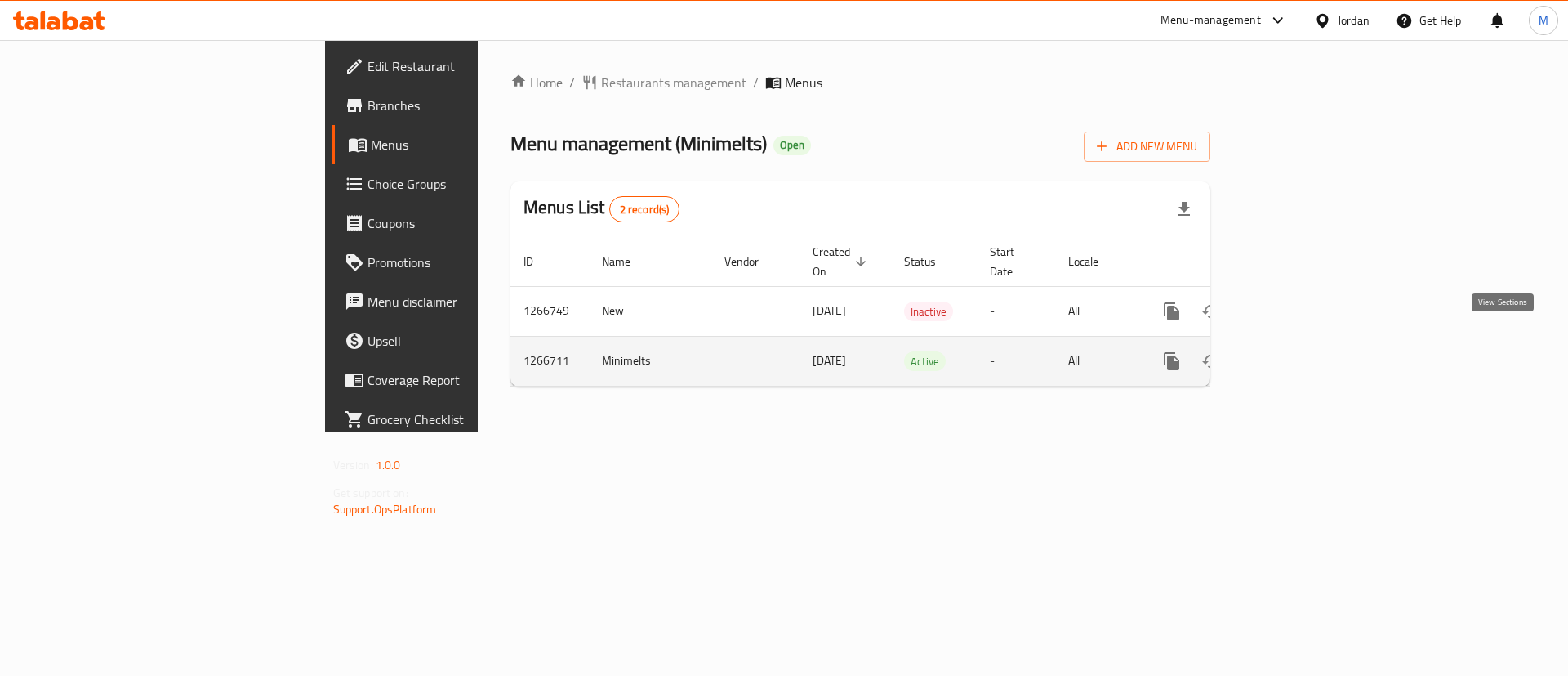
click at [1299, 351] on icon "enhanced table" at bounding box center [1289, 361] width 20 height 20
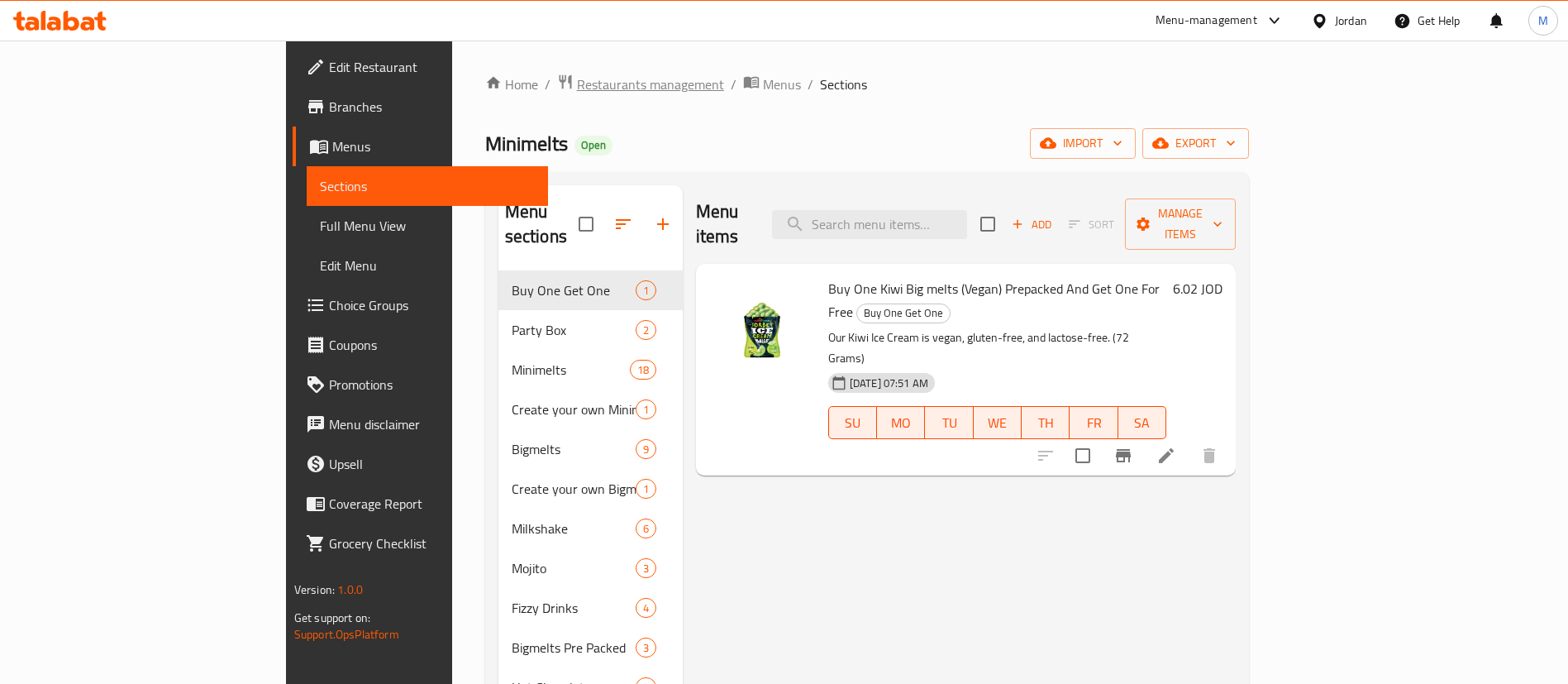
click at [577, 89] on span "Restaurants management" at bounding box center [650, 84] width 147 height 20
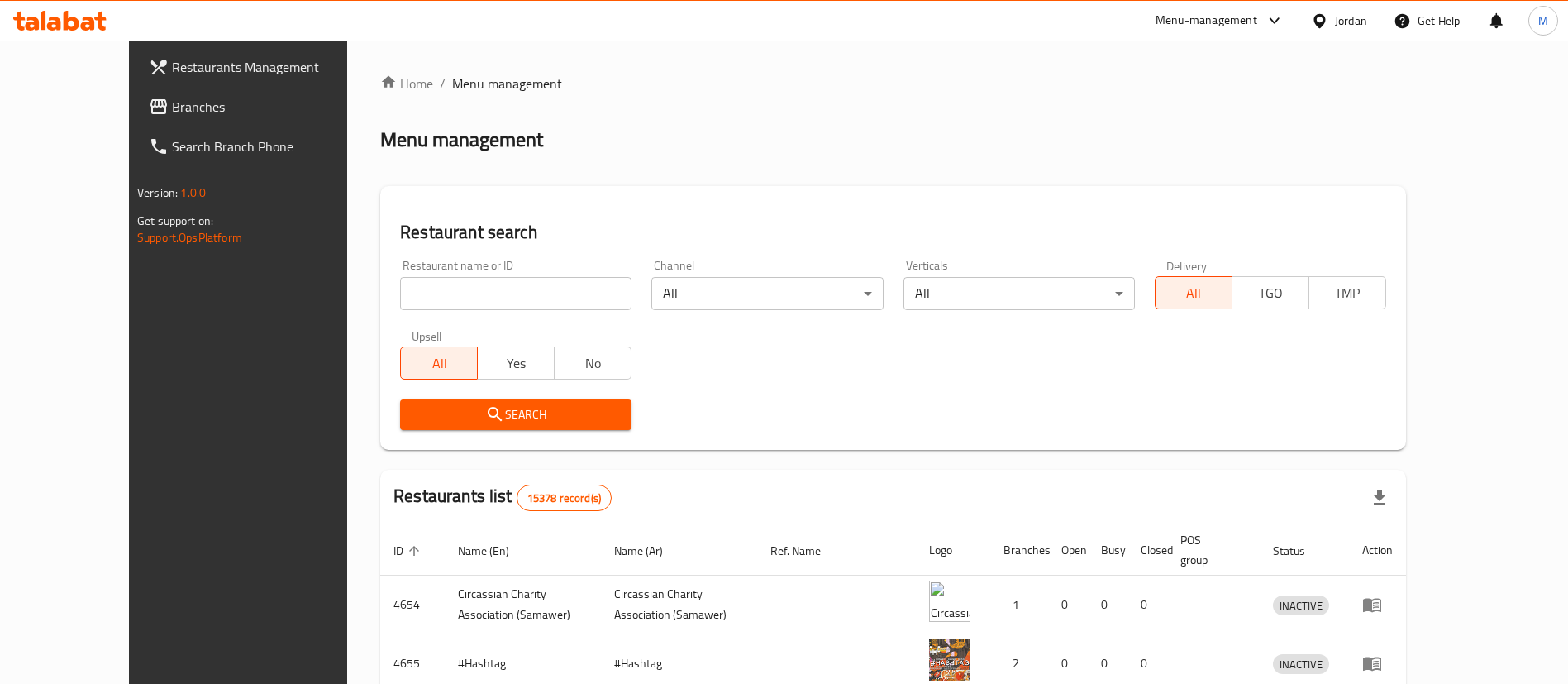
click at [507, 283] on input "search" at bounding box center [516, 293] width 231 height 33
click at [519, 424] on span "Search" at bounding box center [516, 415] width 205 height 21
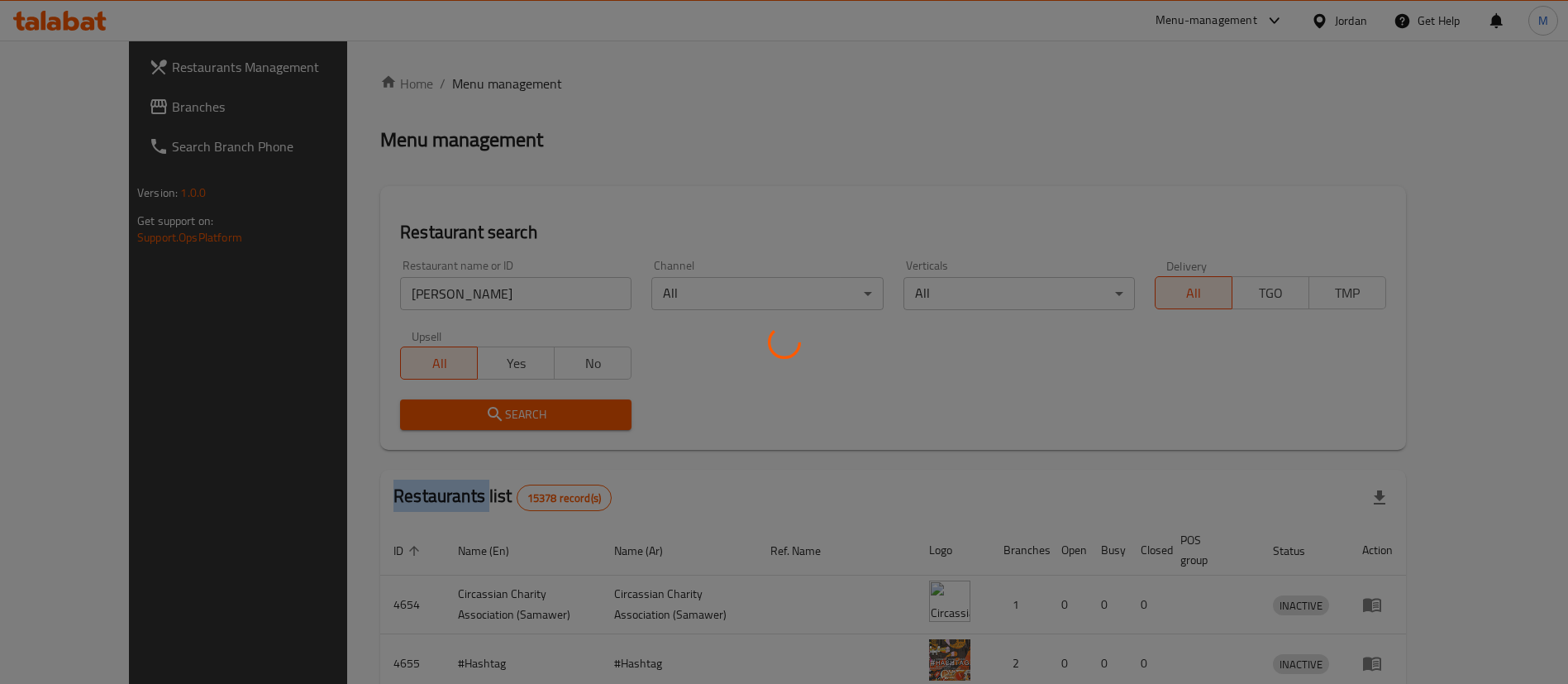
click at [519, 424] on div at bounding box center [784, 342] width 1568 height 684
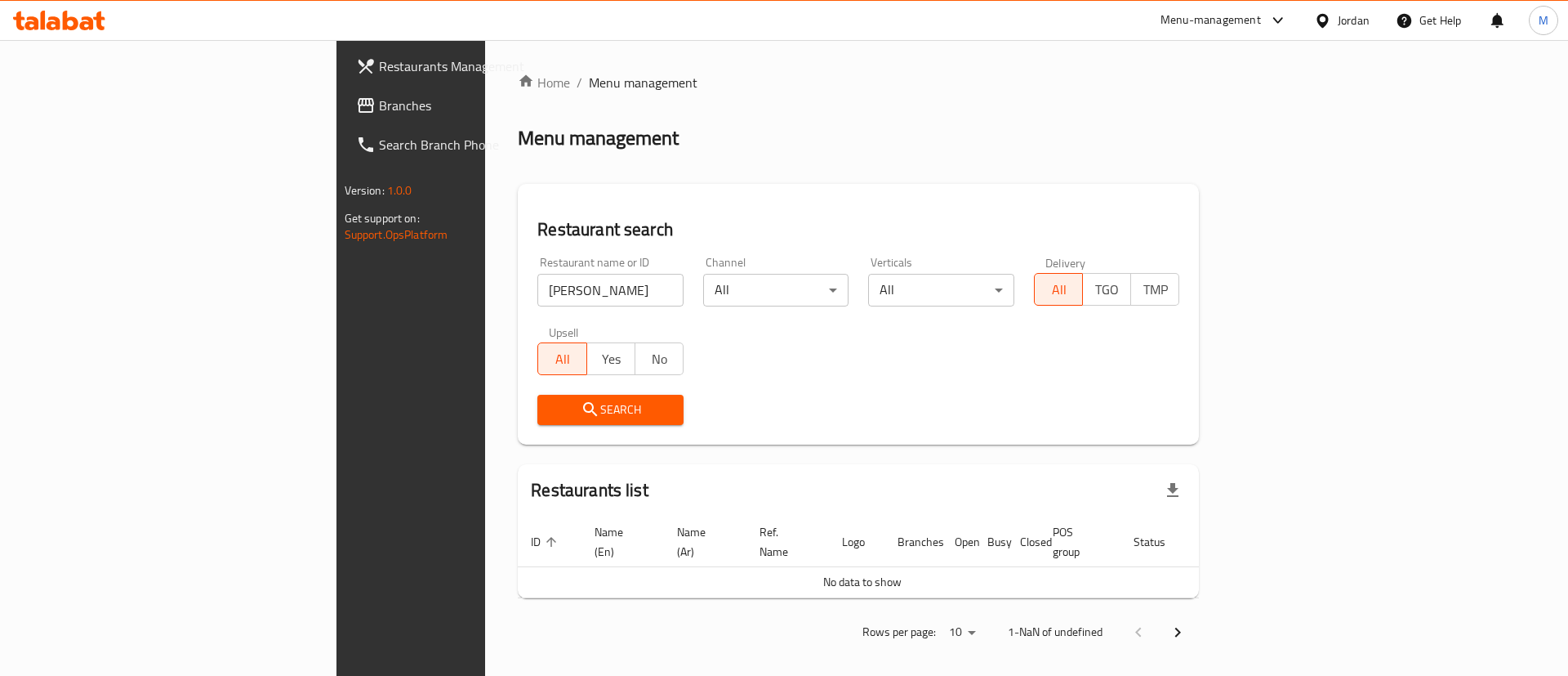
click at [1126, 392] on div "Search" at bounding box center [858, 410] width 661 height 50
click at [537, 289] on input "bint halal" at bounding box center [609, 290] width 146 height 33
click at [772, 448] on div "Home / Menu management Menu management Restaurant search Restaurant name or ID …" at bounding box center [859, 363] width 681 height 581
click at [560, 409] on span "Search" at bounding box center [609, 410] width 120 height 21
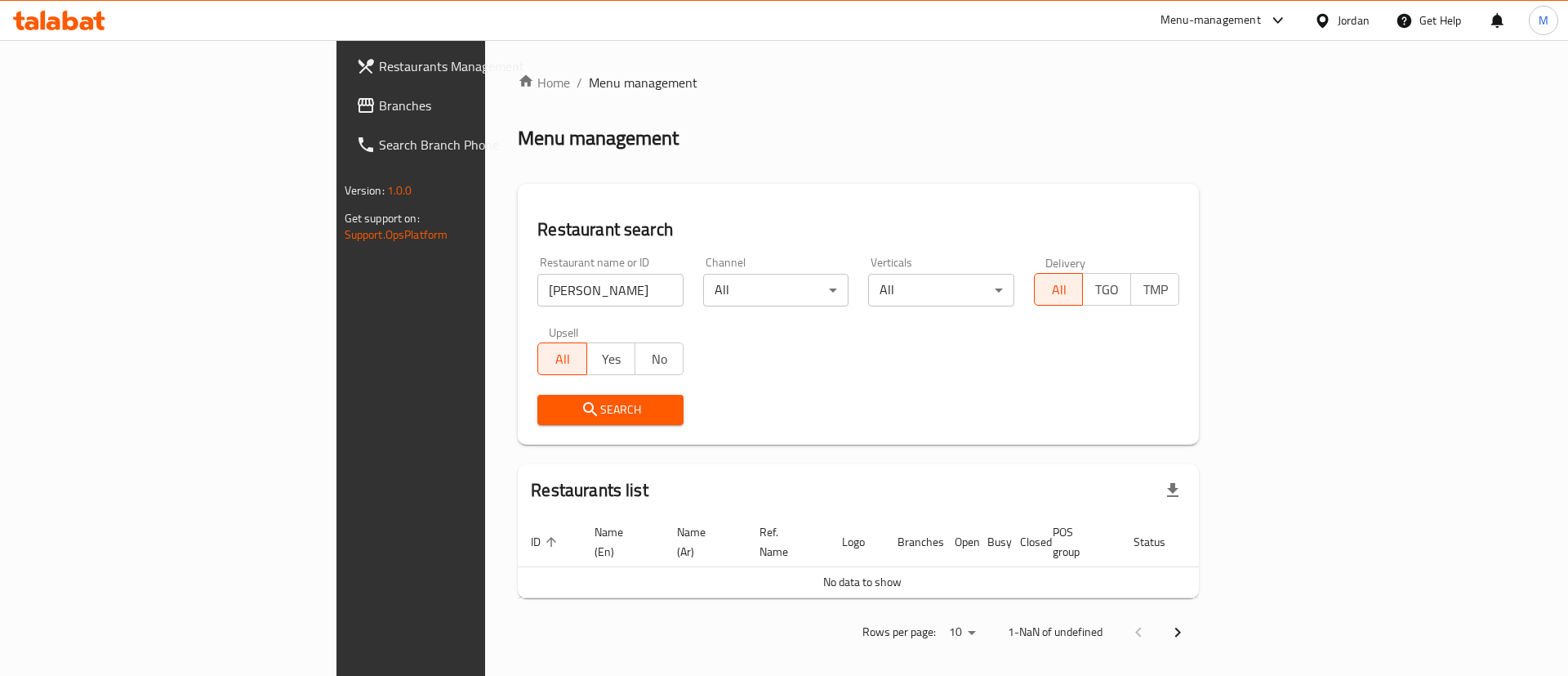
click at [537, 296] on input "bint halal" at bounding box center [609, 290] width 146 height 33
type input "b"
click button "Search" at bounding box center [609, 410] width 146 height 30
type input "m"
type input "bint halal"
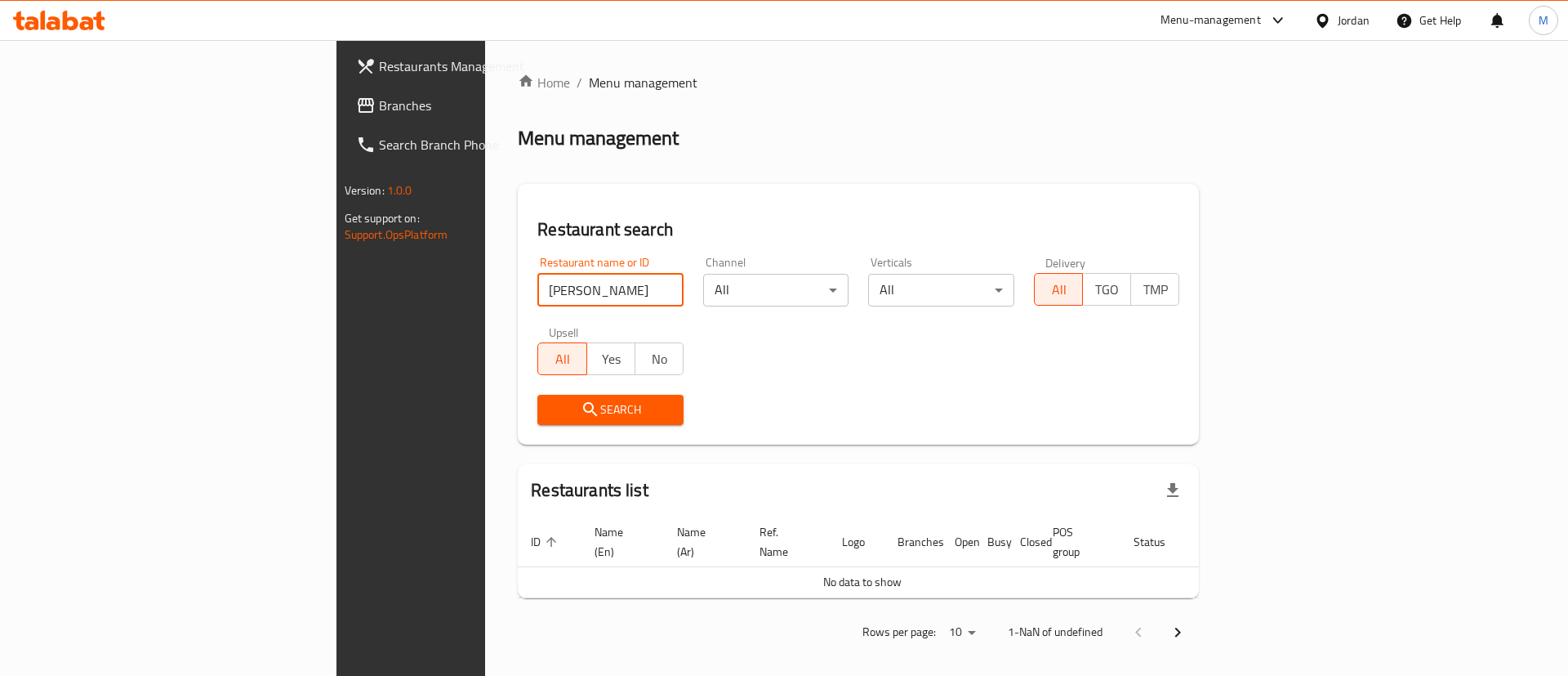
click button "Search" at bounding box center [609, 410] width 146 height 30
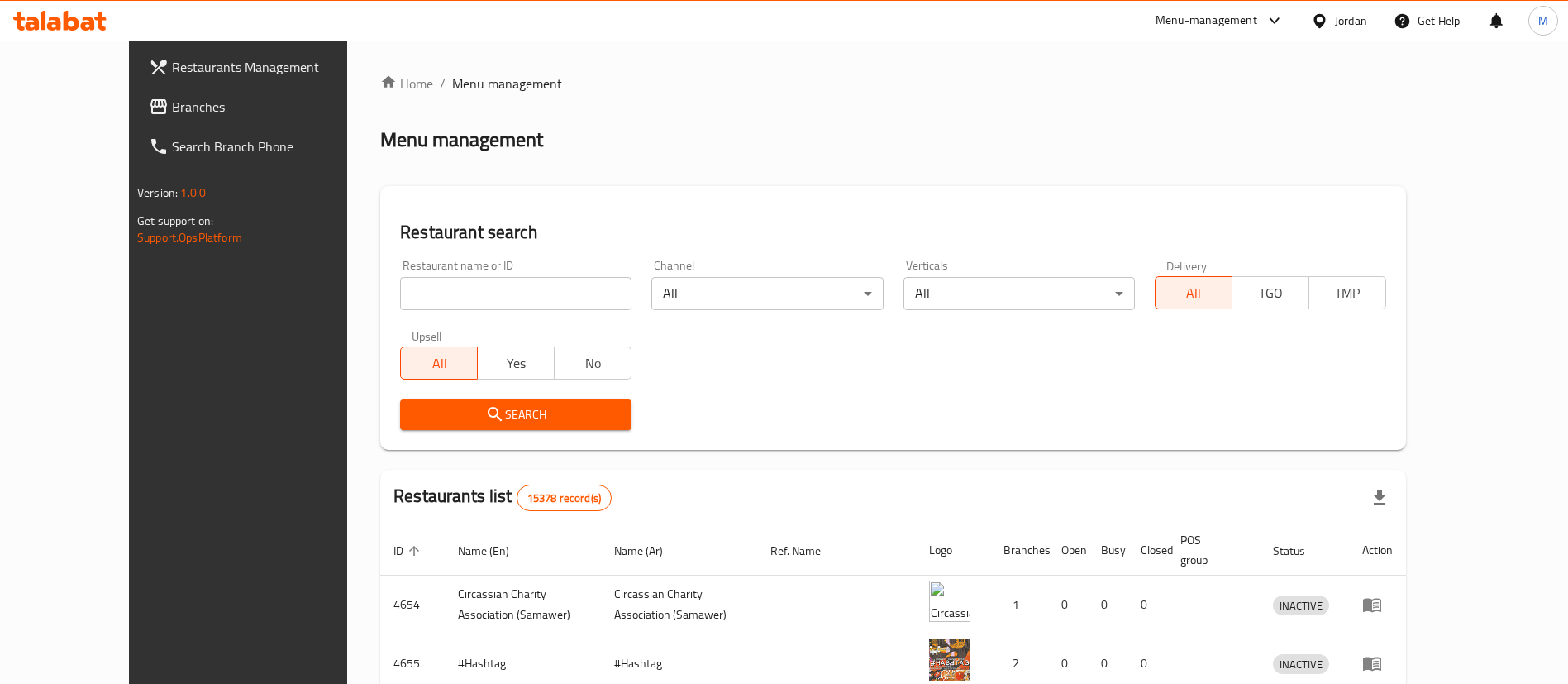
click at [519, 285] on input "search" at bounding box center [516, 293] width 231 height 33
type input "Bint Halal"
click at [532, 417] on span "Search" at bounding box center [516, 415] width 205 height 21
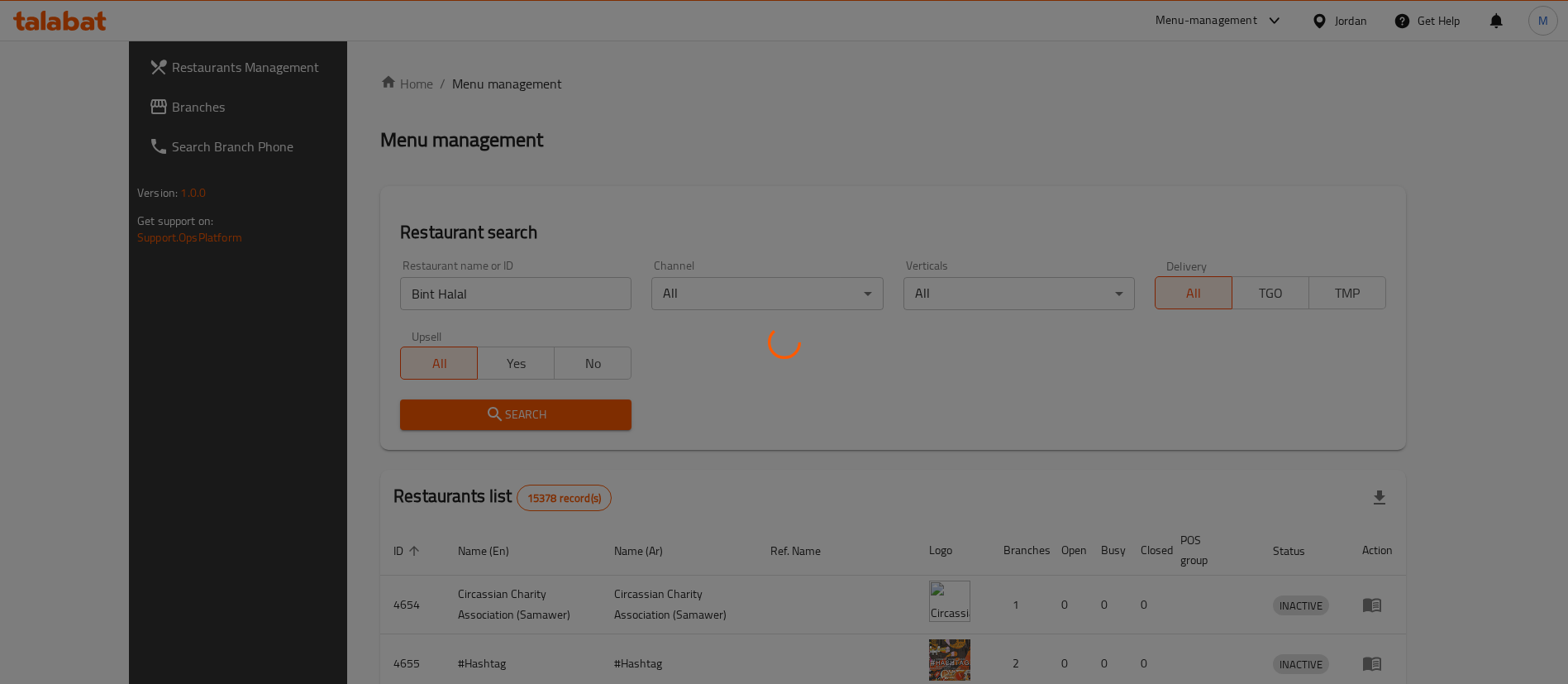
click at [532, 417] on div at bounding box center [784, 342] width 1568 height 684
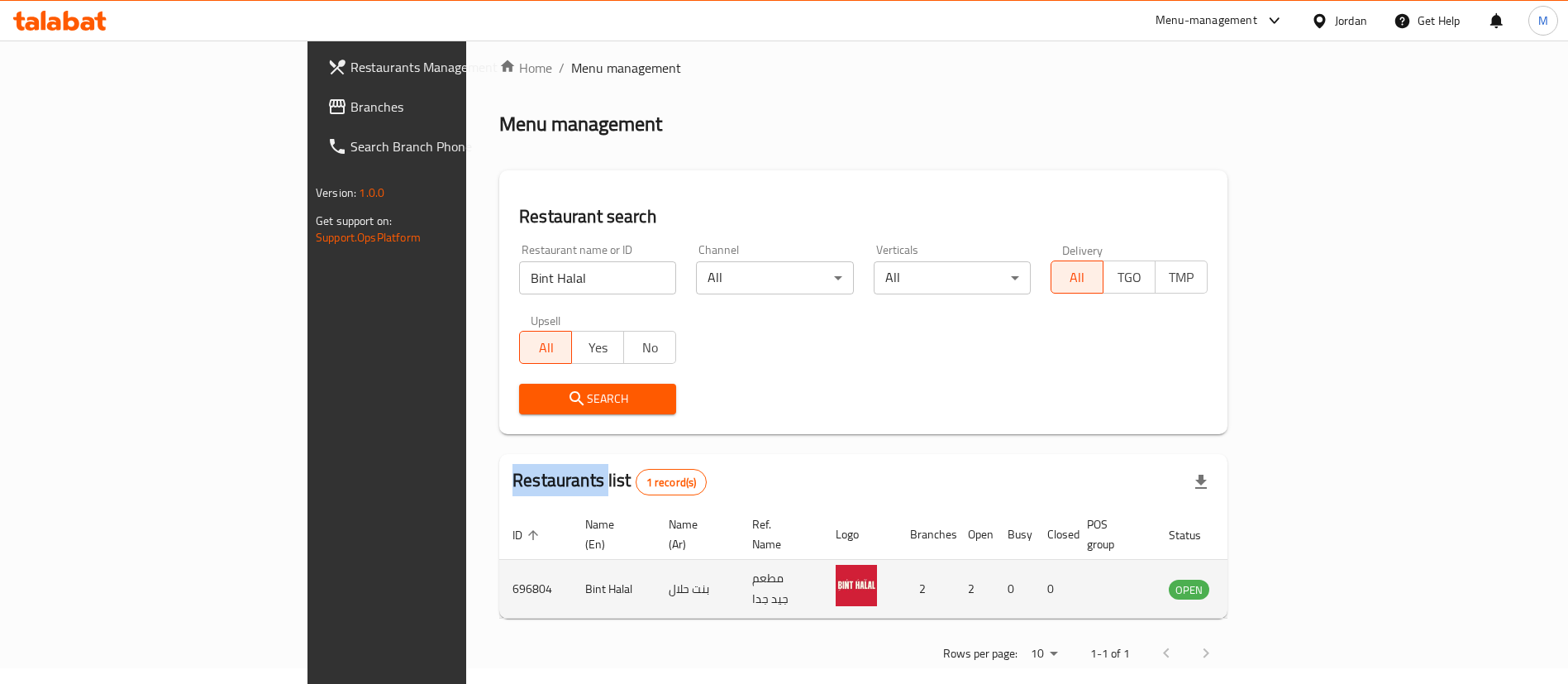
scroll to position [22, 0]
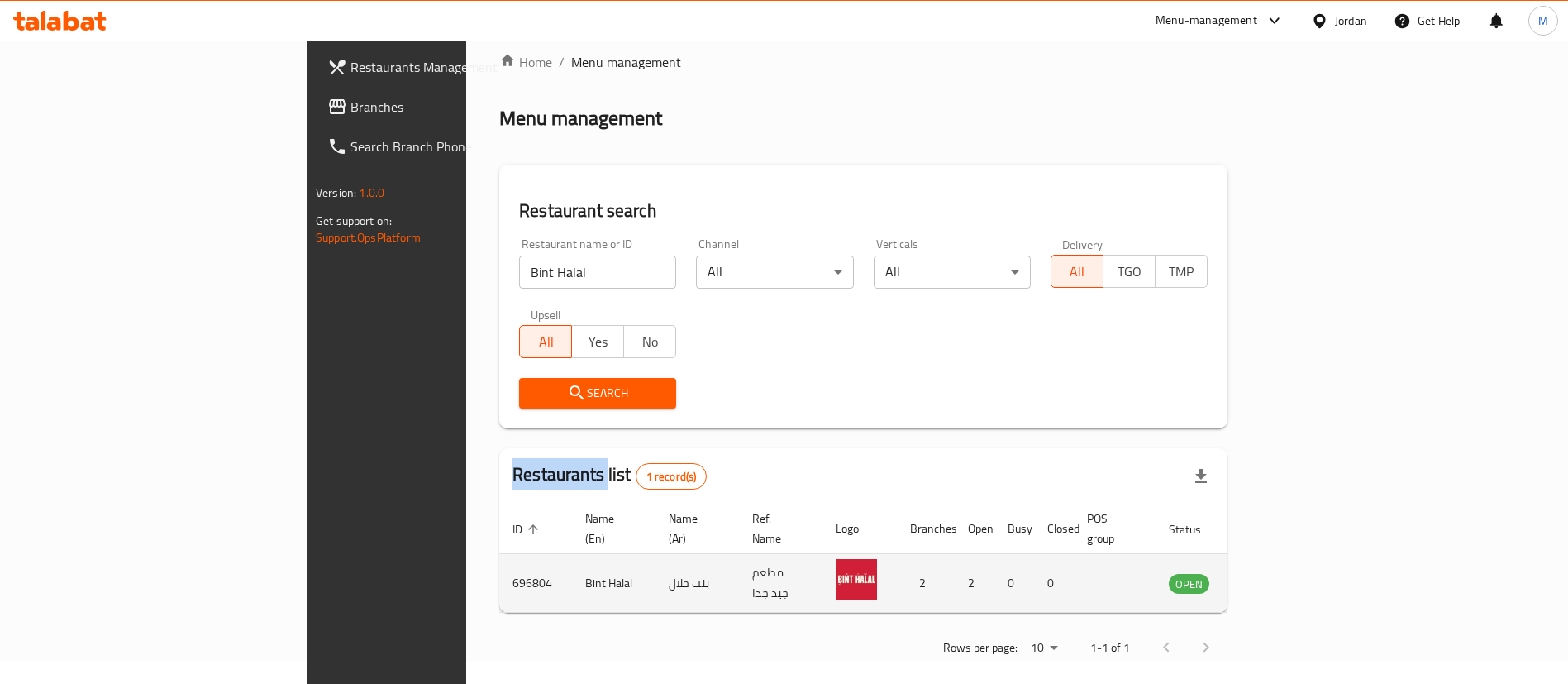
click at [1275, 573] on icon "enhanced table" at bounding box center [1265, 583] width 20 height 20
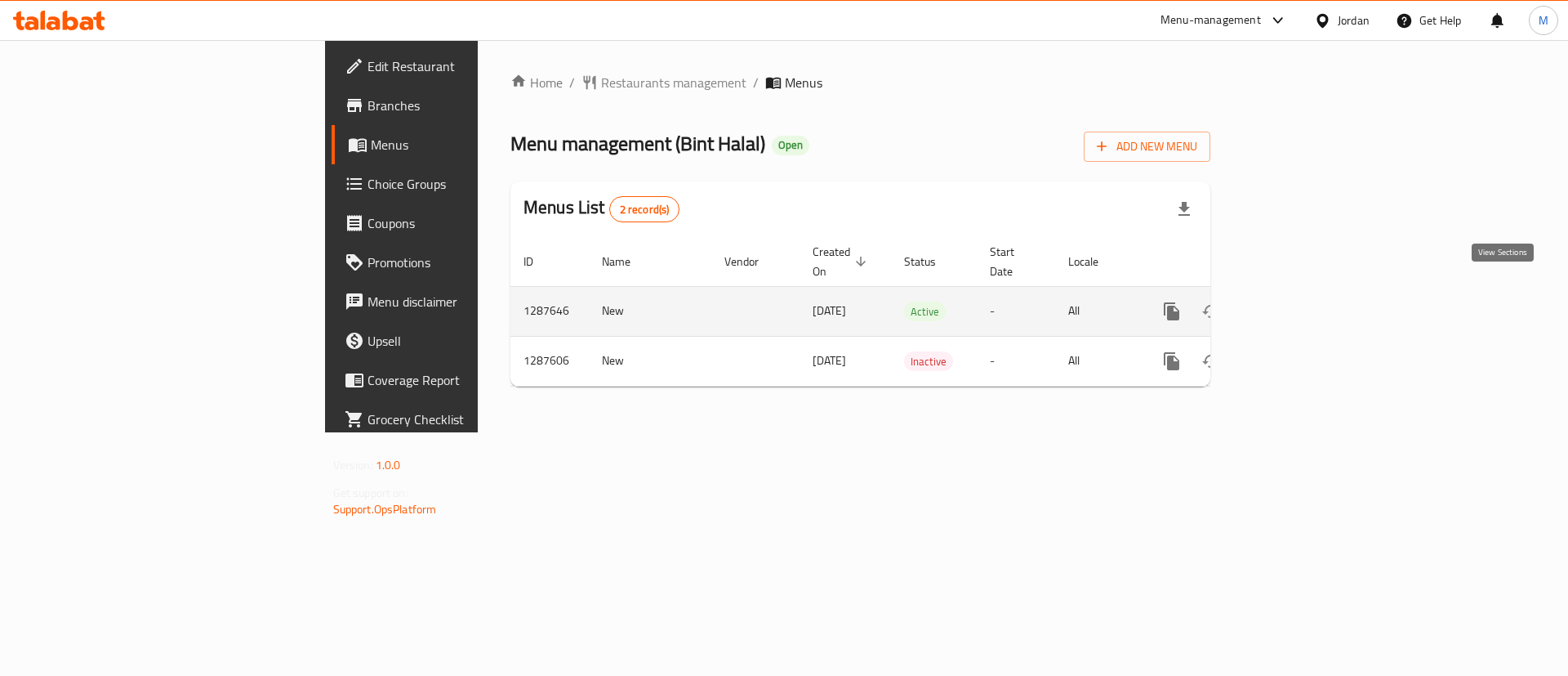
click at [1296, 304] on icon "enhanced table" at bounding box center [1290, 312] width 15 height 15
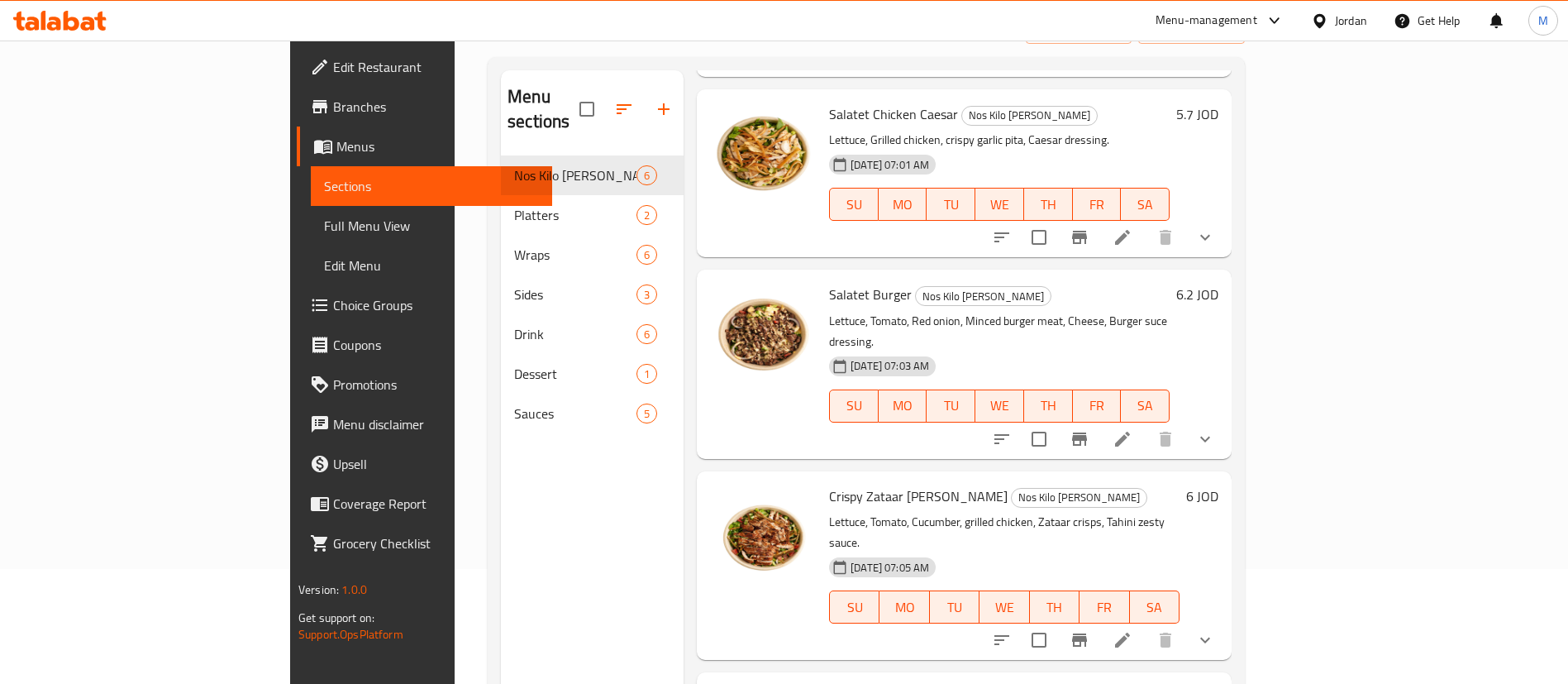
scroll to position [231, 0]
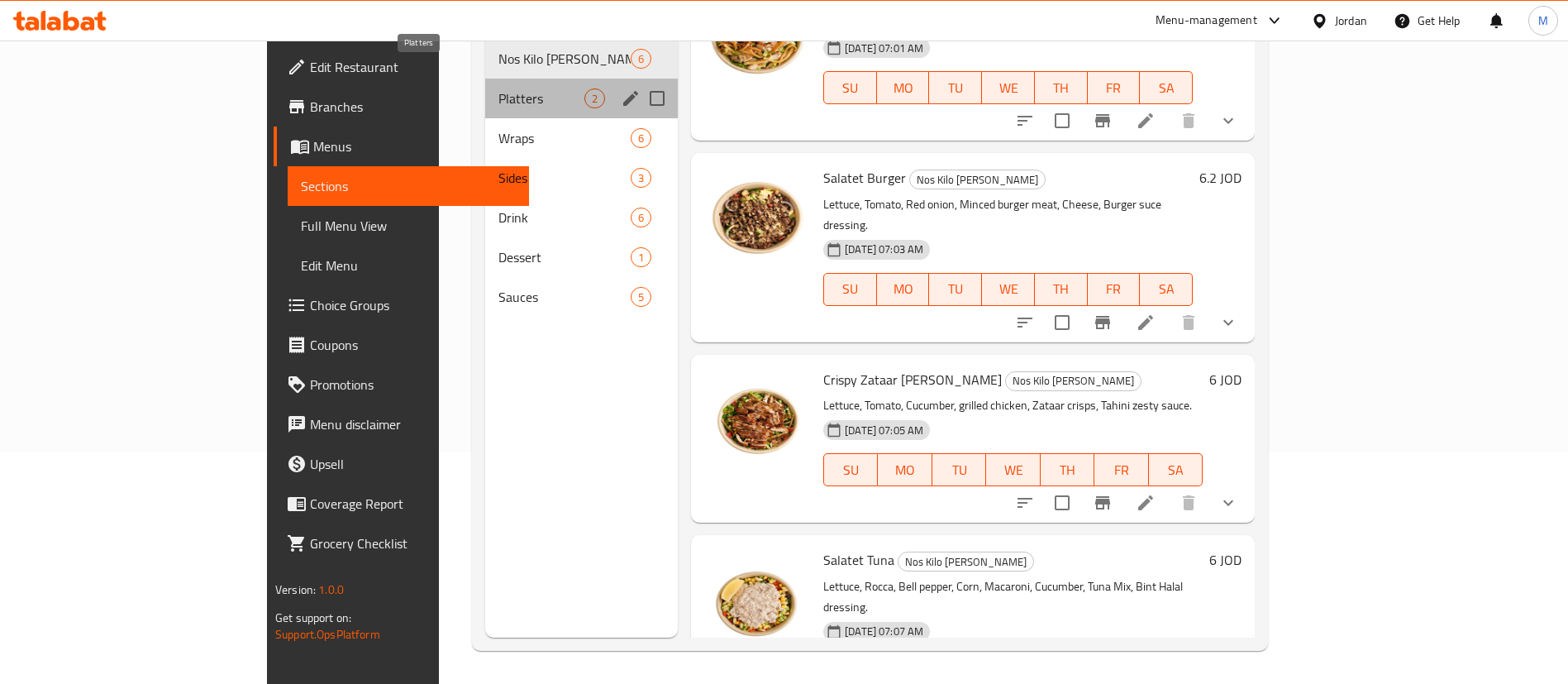
click at [498, 89] on span "Platters" at bounding box center [541, 98] width 86 height 20
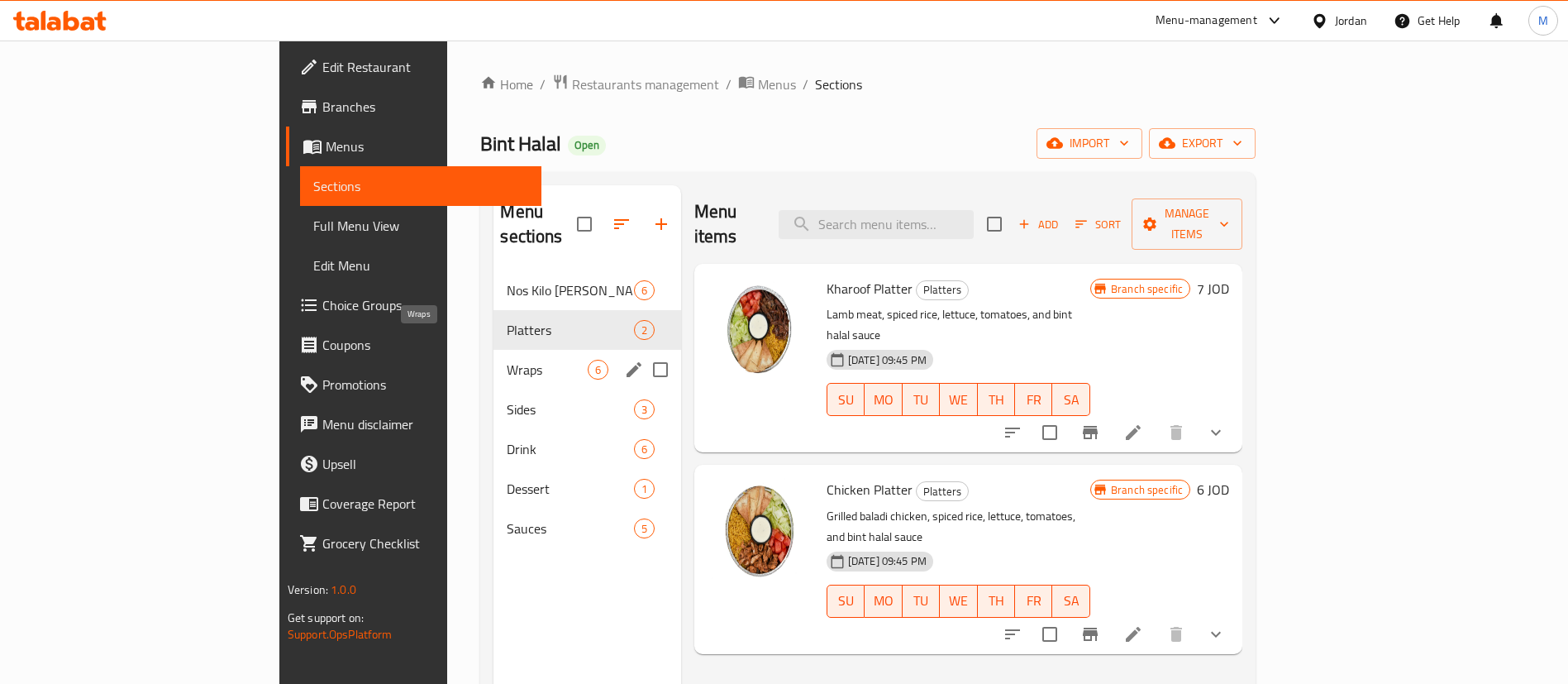
click at [507, 359] on span "Wraps" at bounding box center [547, 369] width 80 height 20
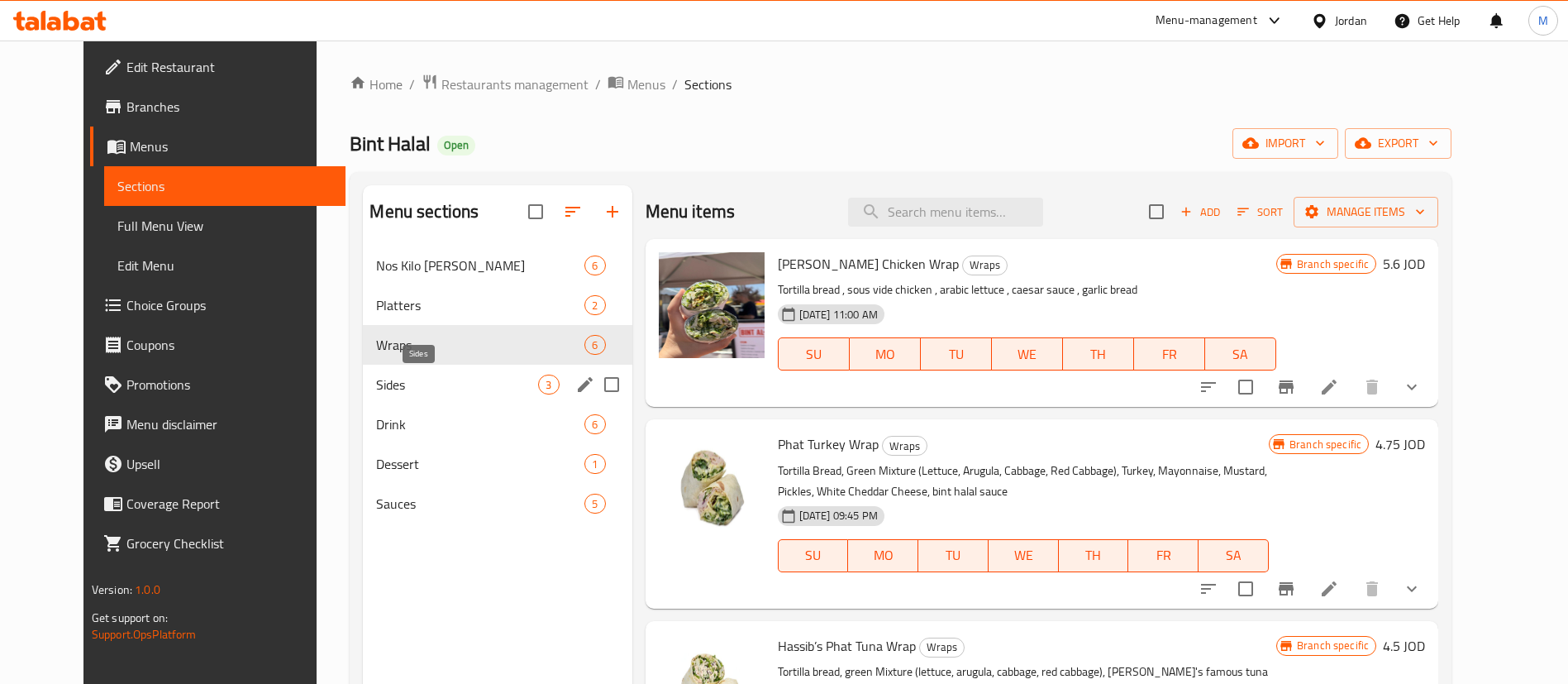
click at [456, 383] on span "Sides" at bounding box center [457, 384] width 162 height 20
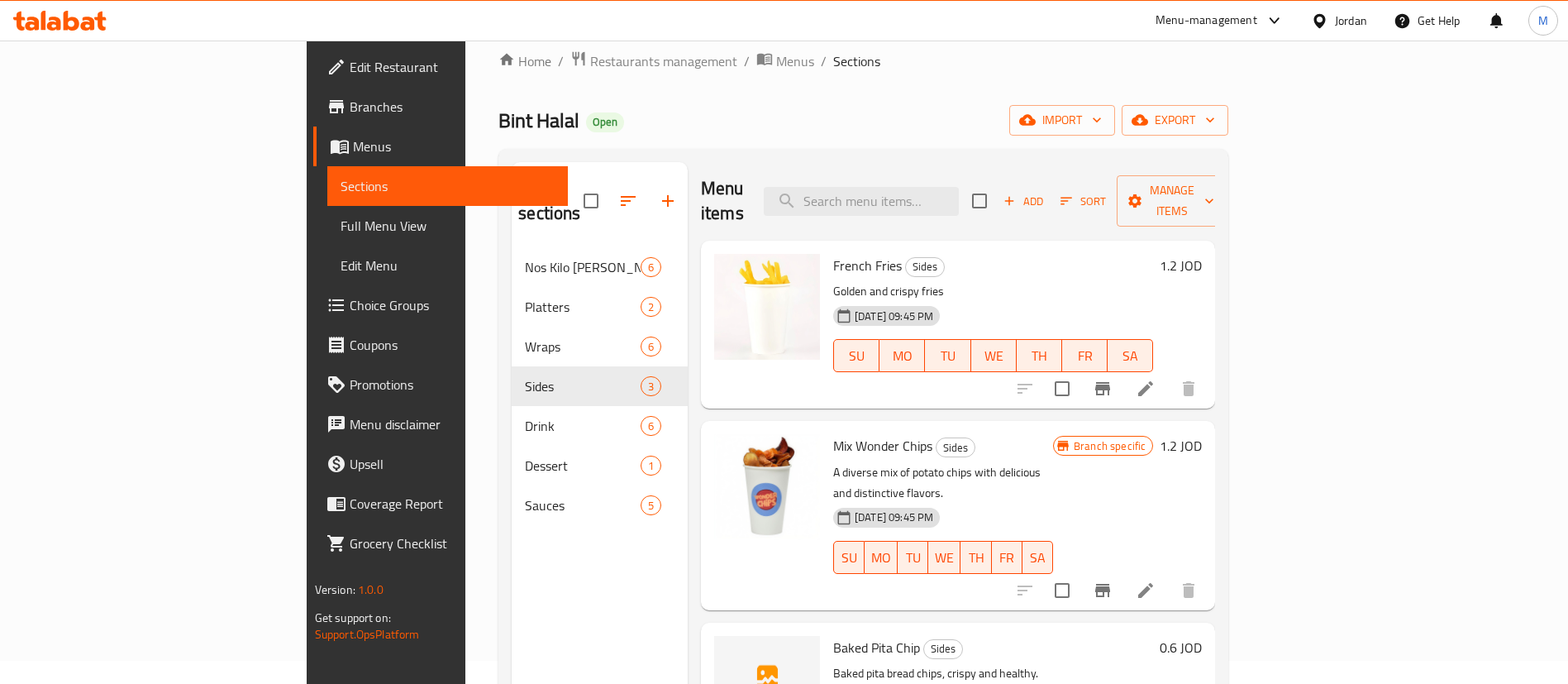
scroll to position [124, 0]
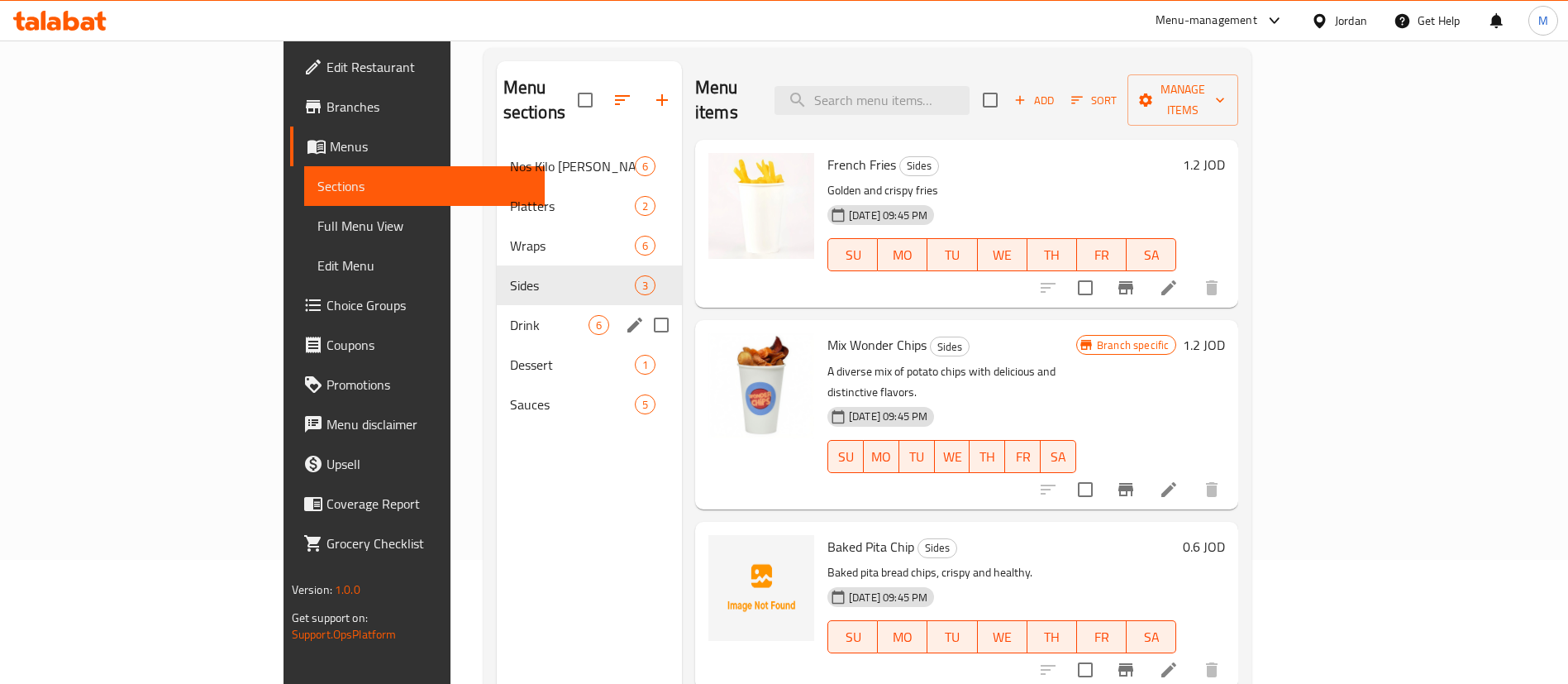
click at [510, 315] on span "Drink" at bounding box center [549, 325] width 78 height 20
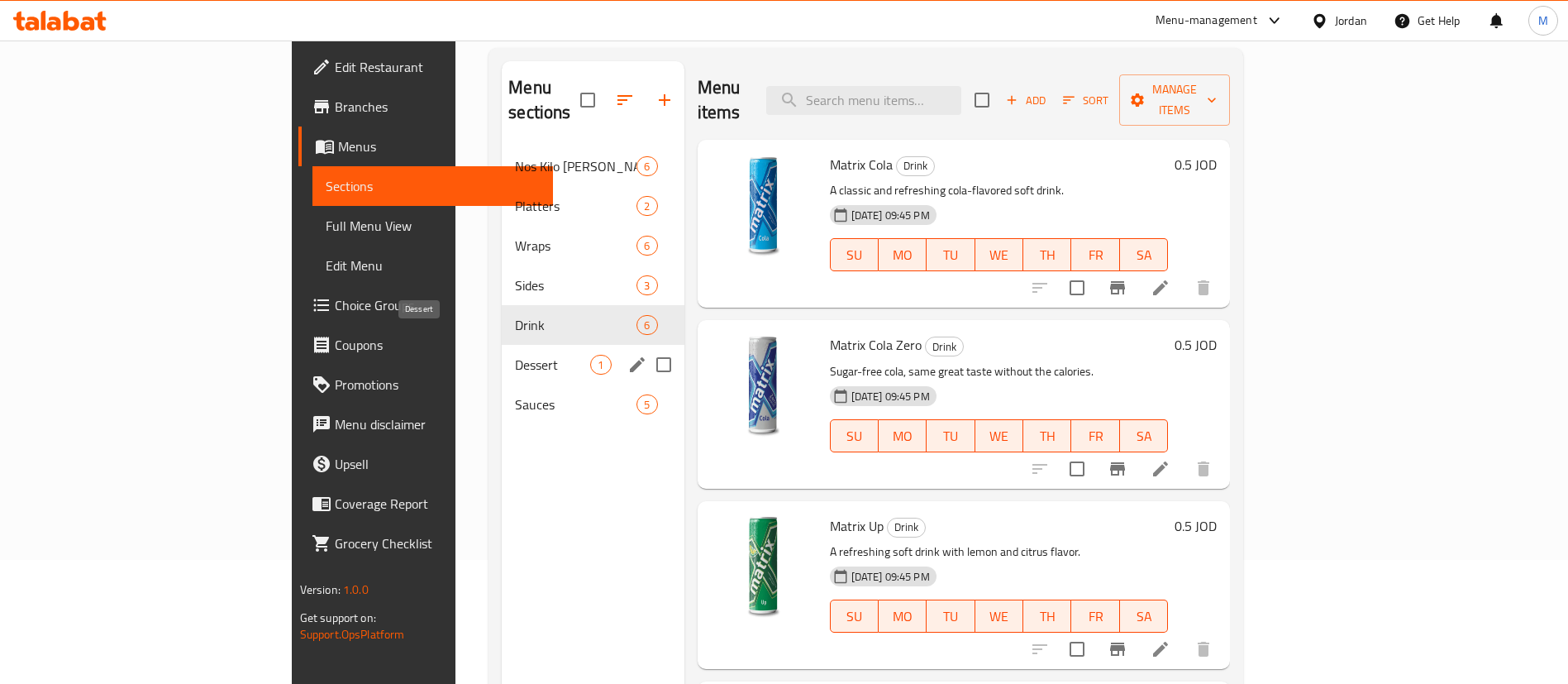
click at [515, 354] on span "Dessert" at bounding box center [552, 364] width 75 height 20
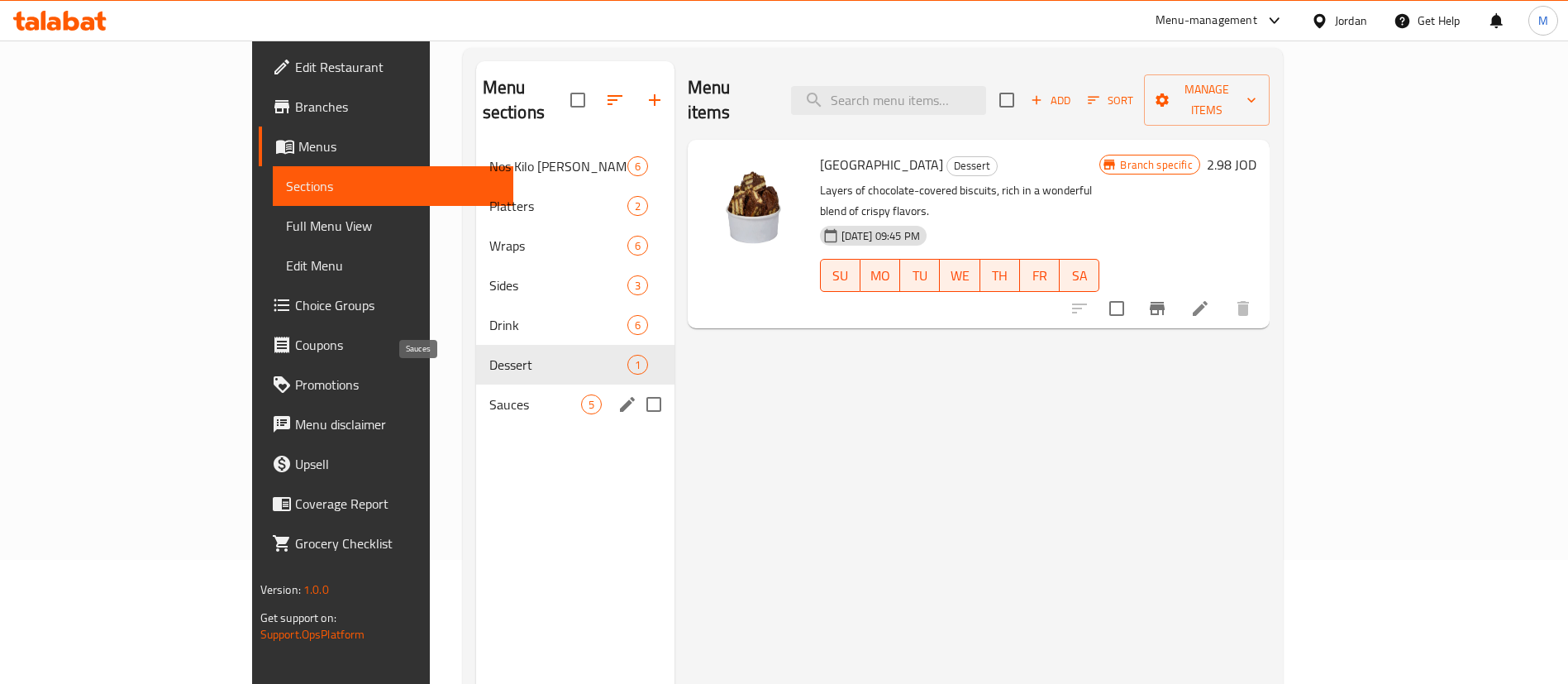
click at [489, 395] on span "Sauces" at bounding box center [535, 404] width 92 height 20
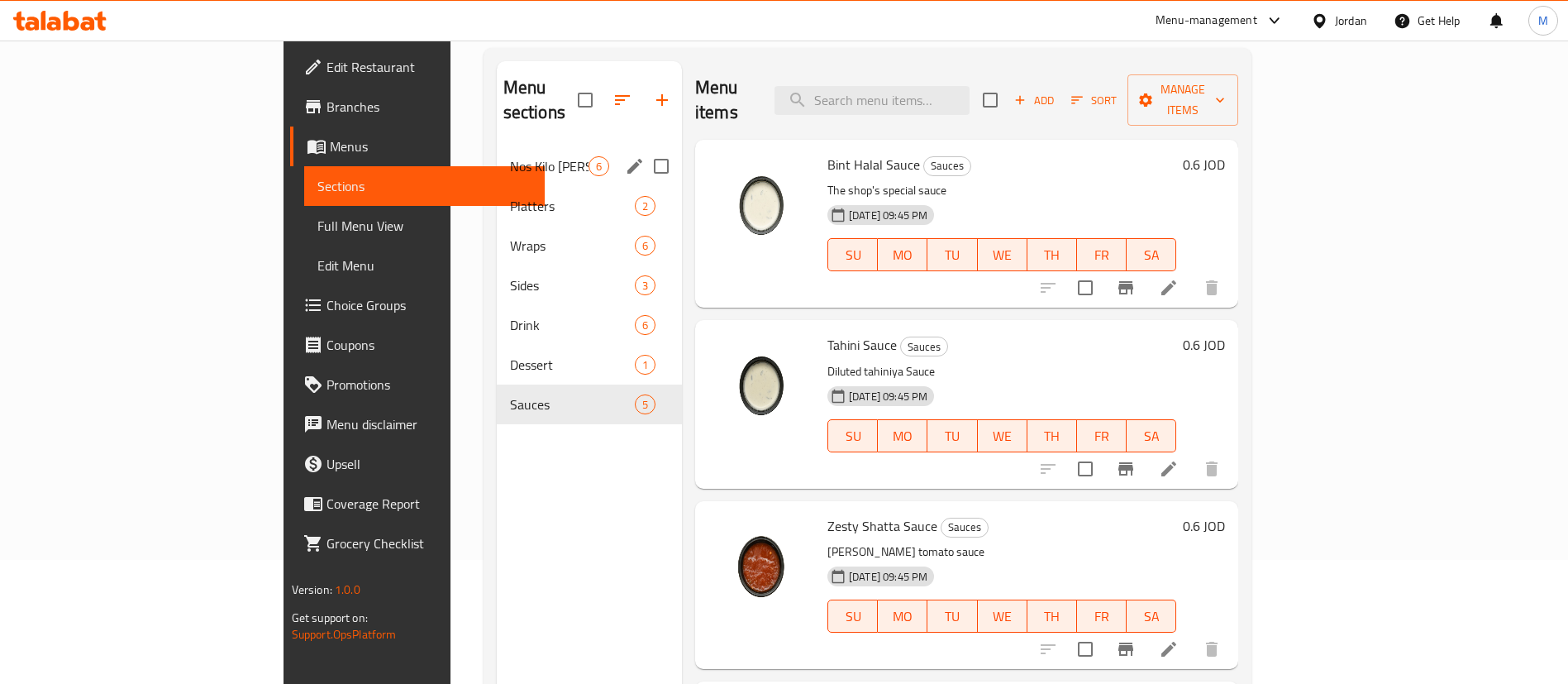
click at [497, 154] on div "Nos Kilo [PERSON_NAME] 6" at bounding box center [589, 166] width 185 height 40
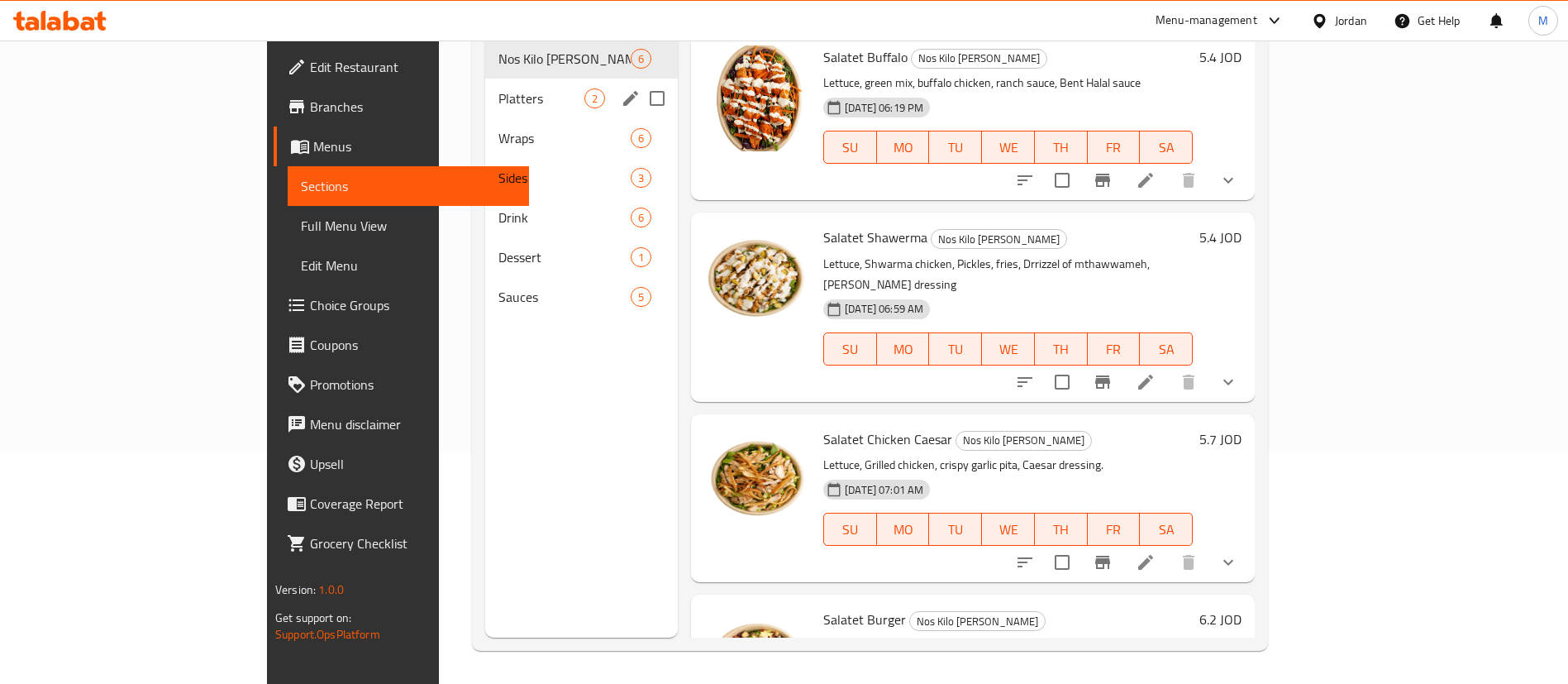
click at [498, 89] on span "Platters" at bounding box center [541, 98] width 86 height 20
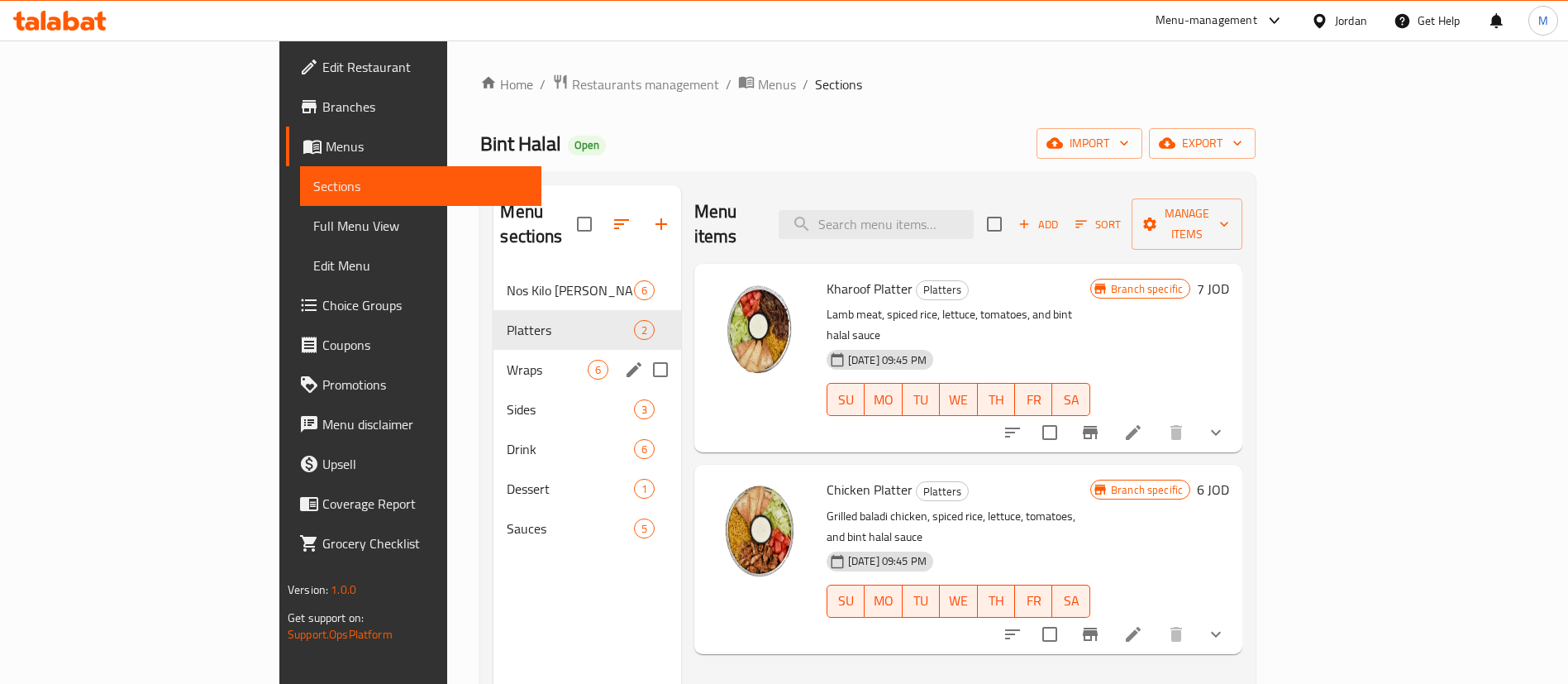
click at [507, 359] on span "Wraps" at bounding box center [547, 369] width 80 height 20
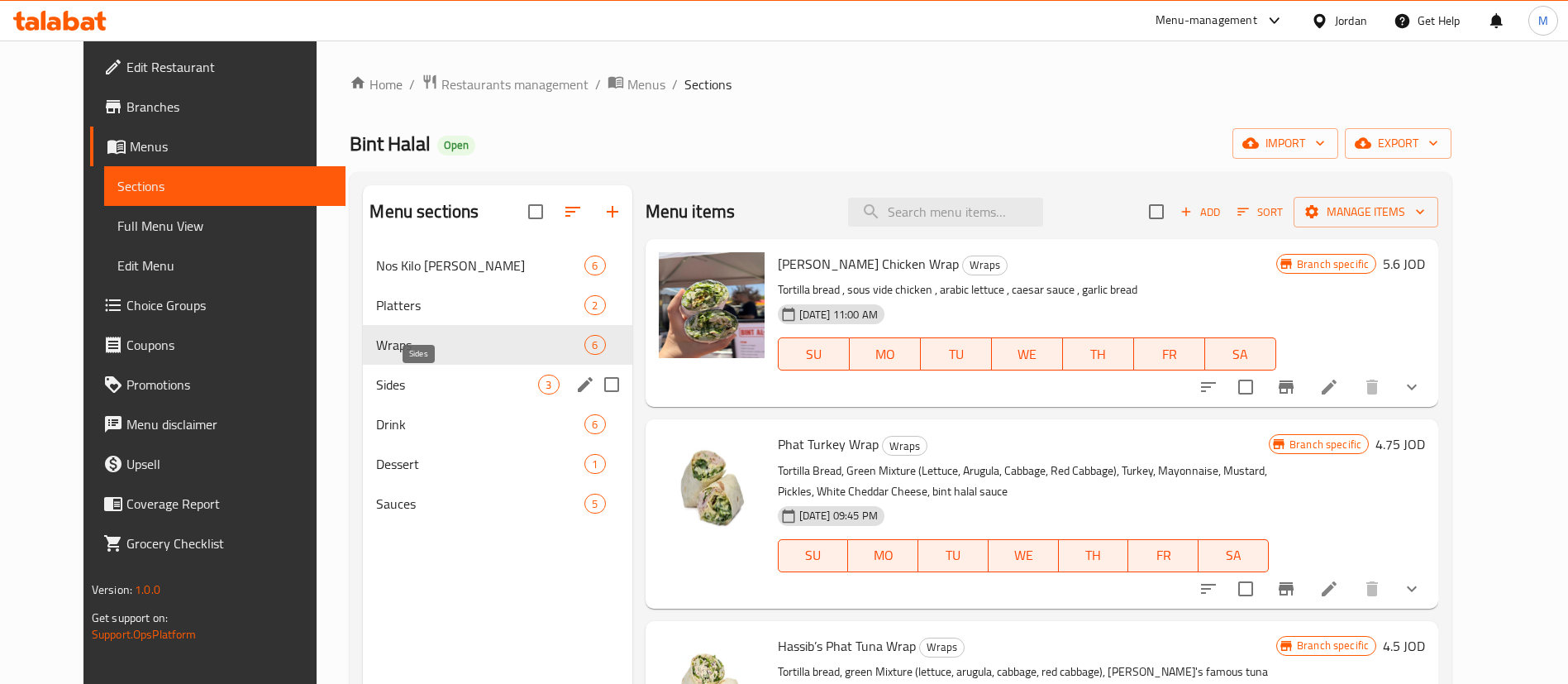
click at [445, 378] on span "Sides" at bounding box center [457, 384] width 162 height 20
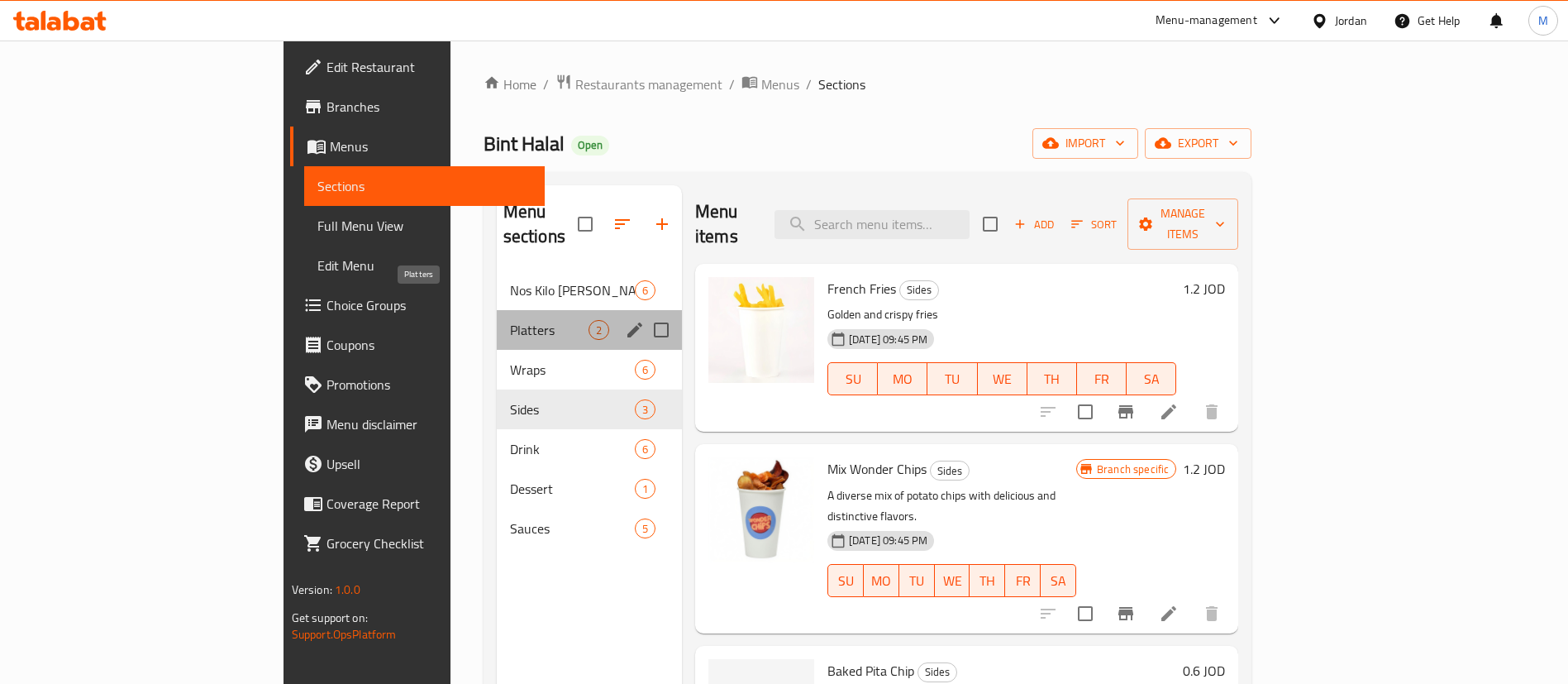
click at [510, 320] on span "Platters" at bounding box center [549, 330] width 78 height 20
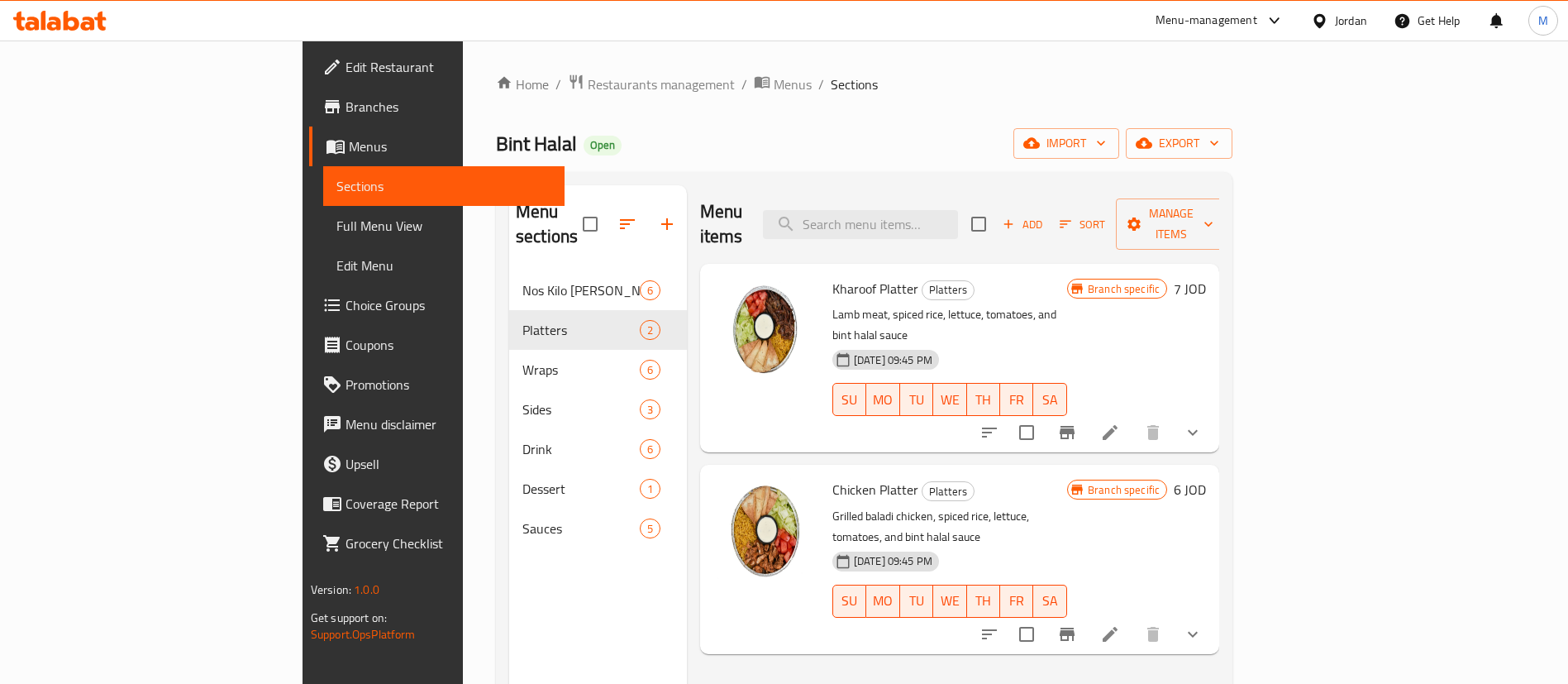
click at [346, 104] on span "Branches" at bounding box center [449, 106] width 206 height 20
